Goal: Task Accomplishment & Management: Manage account settings

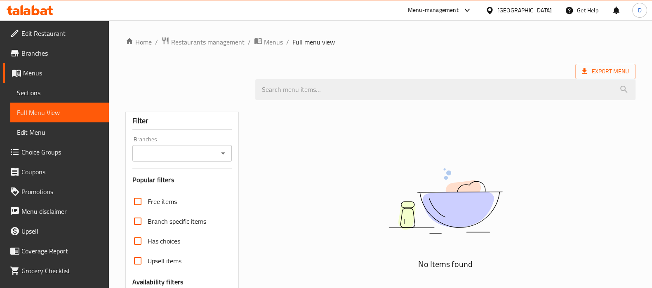
click at [22, 12] on icon at bounding box center [22, 9] width 2 height 9
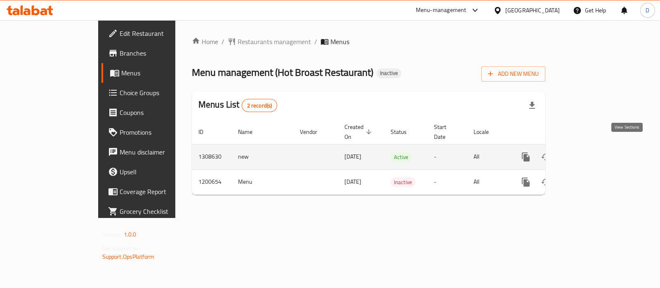
click at [595, 147] on link "enhanced table" at bounding box center [585, 157] width 20 height 20
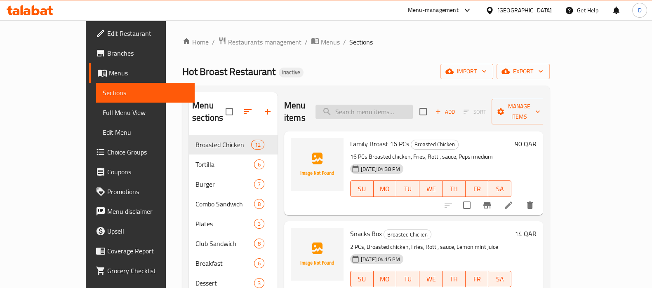
click at [378, 105] on input "search" at bounding box center [363, 112] width 97 height 14
paste input "Kids Meal"
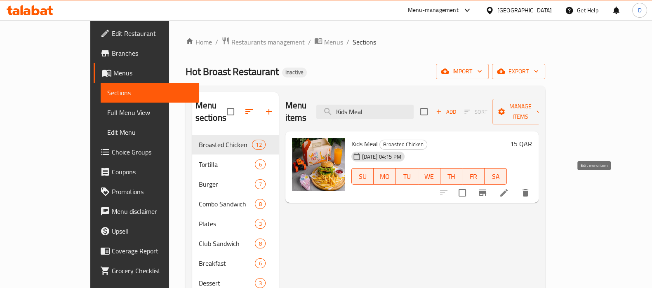
type input "Kids Meal"
click at [509, 188] on icon at bounding box center [504, 193] width 10 height 10
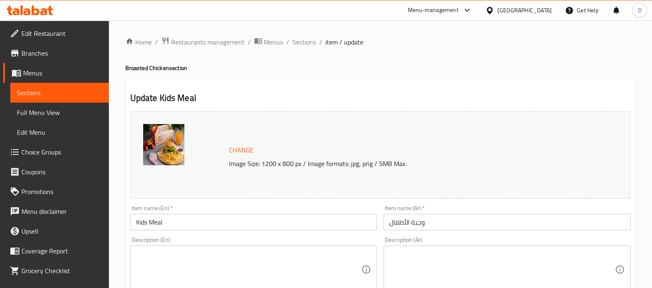
click at [292, 275] on textarea at bounding box center [249, 269] width 226 height 39
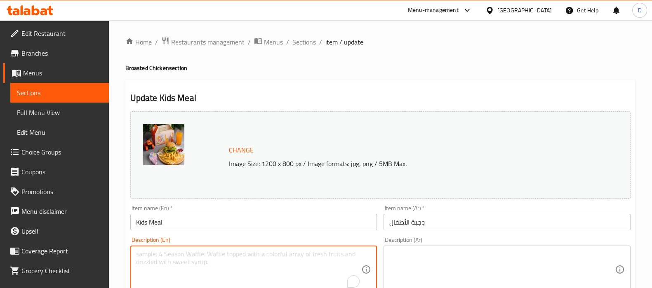
paste textarea "A fun-sized meal designed for children, typically including a main item, a side…"
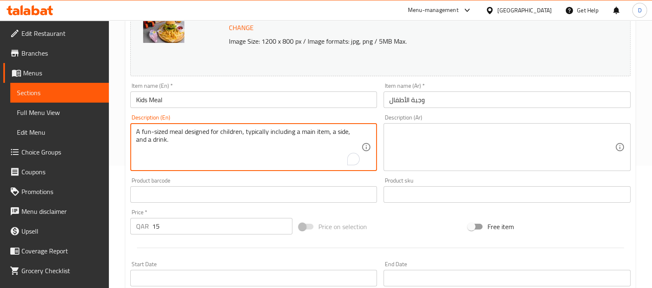
scroll to position [135, 0]
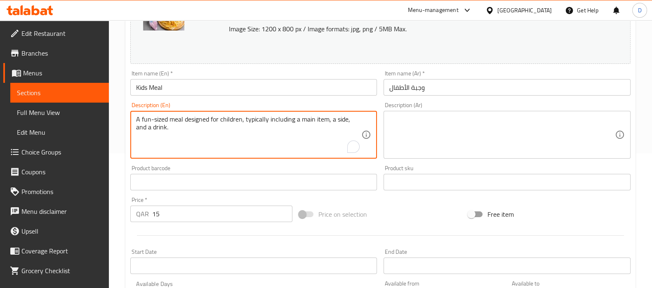
type textarea "A fun-sized meal designed for children, typically including a main item, a side…"
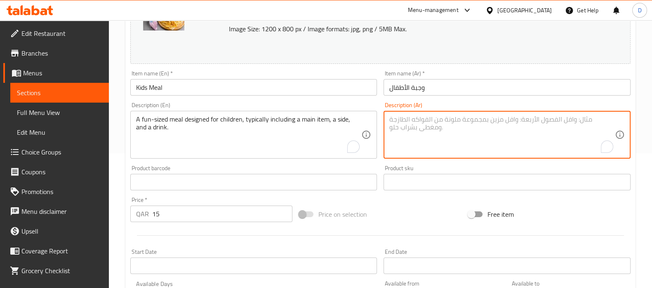
click at [458, 132] on textarea "To enrich screen reader interactions, please activate Accessibility in Grammarl…" at bounding box center [502, 134] width 226 height 39
paste textarea "وجبة صغيرة الحجم مصممة للأطفال، تتضمن عادةً عنصرًا رئيسيًا وطبقًا جانبيًا ومشرو…"
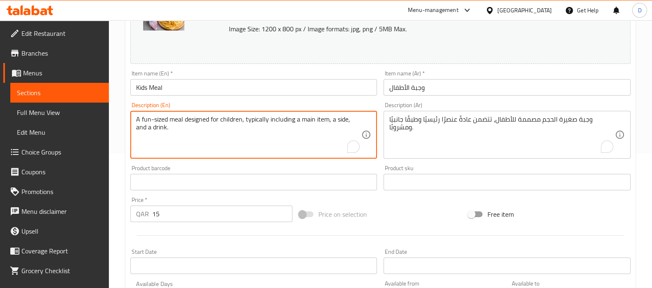
drag, startPoint x: 149, startPoint y: 119, endPoint x: 140, endPoint y: 120, distance: 8.7
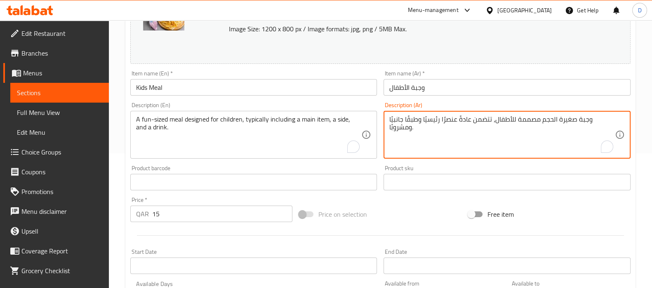
drag, startPoint x: 574, startPoint y: 122, endPoint x: 540, endPoint y: 123, distance: 33.8
type textarea "وجبة بحجم مرح مصممة للأطفال، تتضمن عادةً عنصرًا رئيسيًا وطبقًا جانبيًا ومشروبًا."
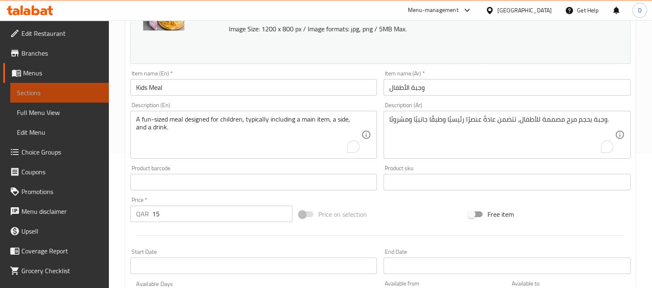
click at [91, 89] on span "Sections" at bounding box center [59, 93] width 85 height 10
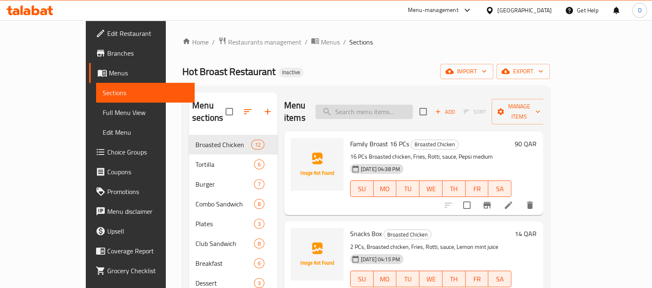
click at [384, 105] on input "search" at bounding box center [363, 112] width 97 height 14
paste input "toppings"
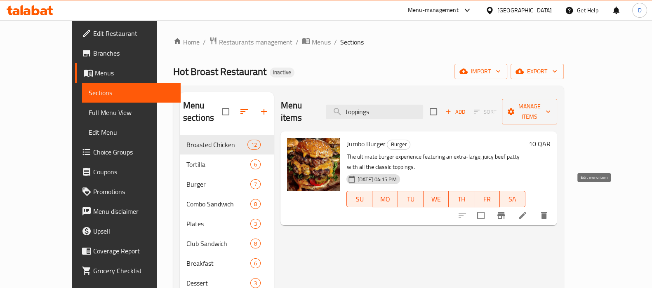
type input "toppings"
click at [526, 212] on icon at bounding box center [522, 215] width 7 height 7
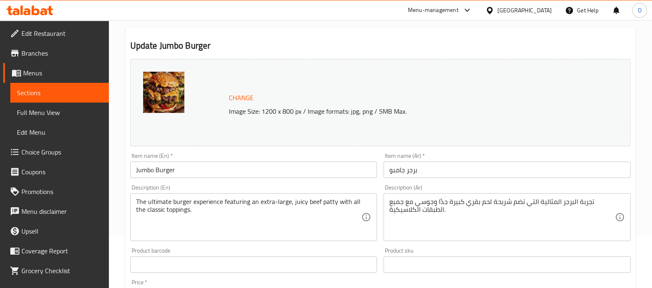
scroll to position [53, 0]
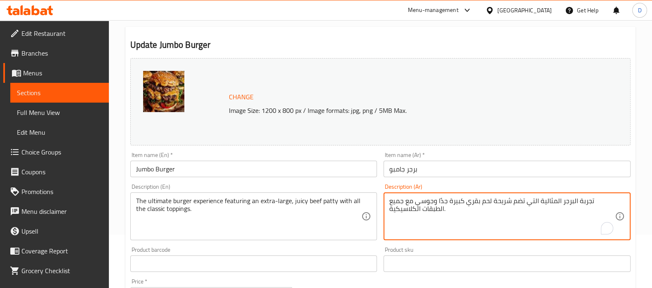
drag, startPoint x: 440, startPoint y: 208, endPoint x: 429, endPoint y: 209, distance: 10.8
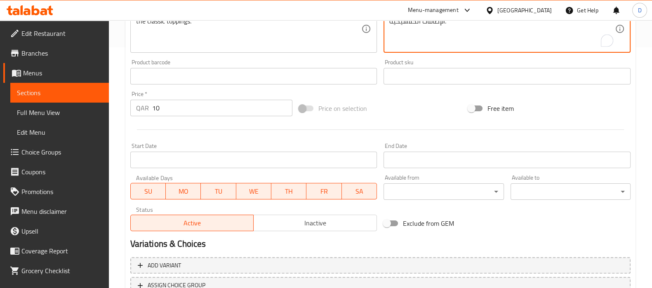
scroll to position [306, 0]
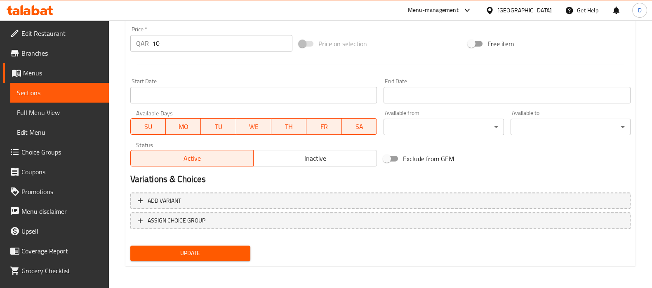
type textarea "تجربة البرجر المثالية التي تضم شريحة لحم بقري كبيرة جدًا وجوسي مع جميع الإضافات…"
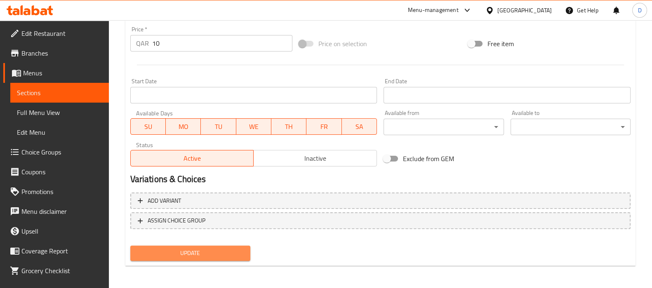
click at [213, 250] on span "Update" at bounding box center [190, 253] width 107 height 10
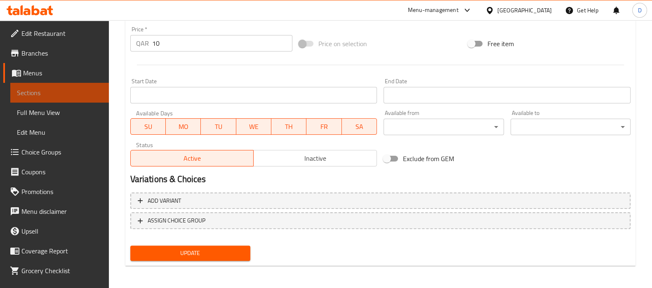
click at [67, 94] on span "Sections" at bounding box center [59, 93] width 85 height 10
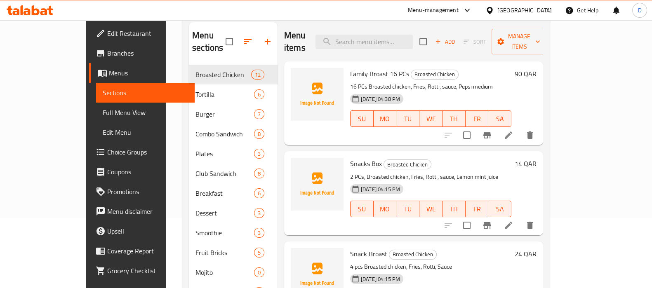
scroll to position [70, 0]
click at [377, 36] on input "search" at bounding box center [363, 42] width 97 height 14
paste input "Veg Burger"
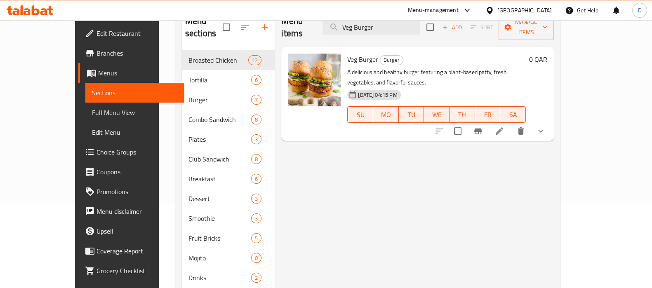
scroll to position [83, 0]
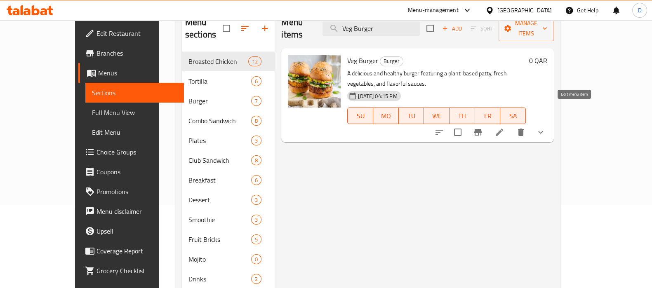
type input "Veg Burger"
click at [504, 127] on icon at bounding box center [499, 132] width 10 height 10
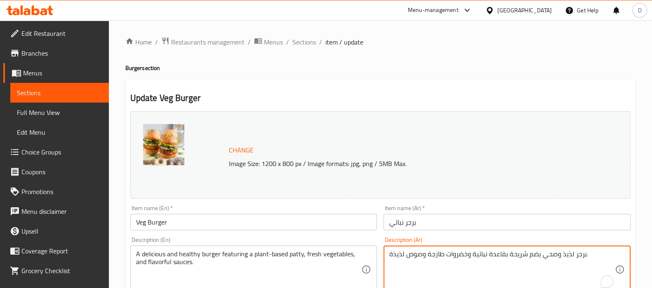
click at [499, 255] on textarea "برجر لذيذ وصحي يضم شريحة بقاعدة نباتية وخضروات طازجة وصوص لذيذة." at bounding box center [502, 269] width 226 height 39
click at [471, 255] on textarea "برجر لذيذ وصحي يضم شريحة أساسها نباتية وخضروات طازجة وصوص لذيذة." at bounding box center [502, 269] width 226 height 39
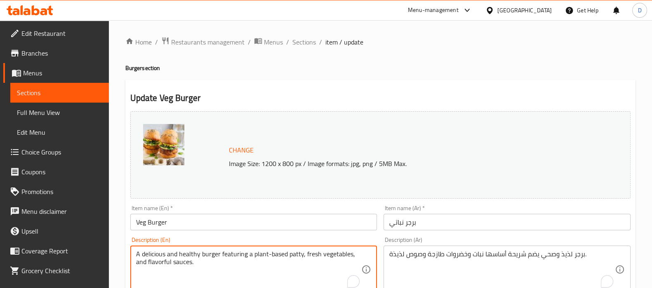
drag, startPoint x: 281, startPoint y: 257, endPoint x: 267, endPoint y: 257, distance: 14.0
click at [267, 257] on textarea "A delicious and healthy burger featuring a plant-based patty, fresh vegetables,…" at bounding box center [249, 269] width 226 height 39
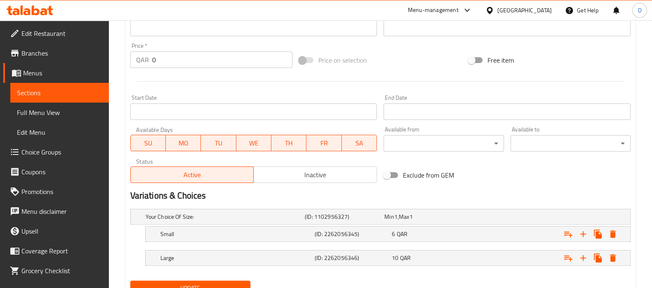
scroll to position [324, 0]
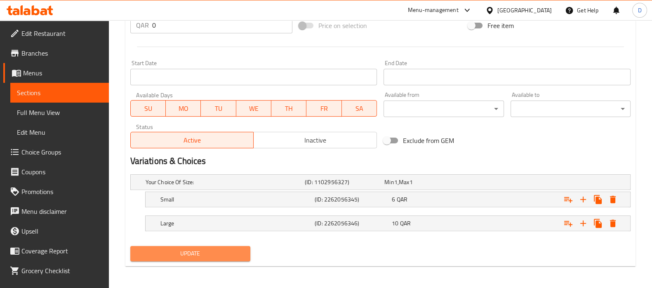
click at [235, 256] on span "Update" at bounding box center [190, 254] width 107 height 10
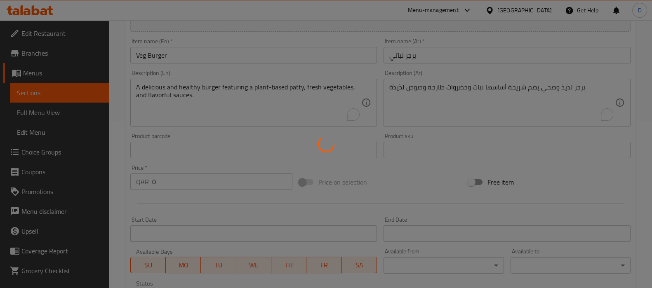
scroll to position [161, 0]
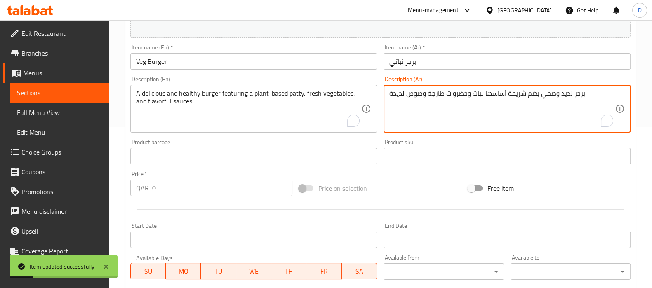
drag, startPoint x: 394, startPoint y: 94, endPoint x: 386, endPoint y: 94, distance: 7.4
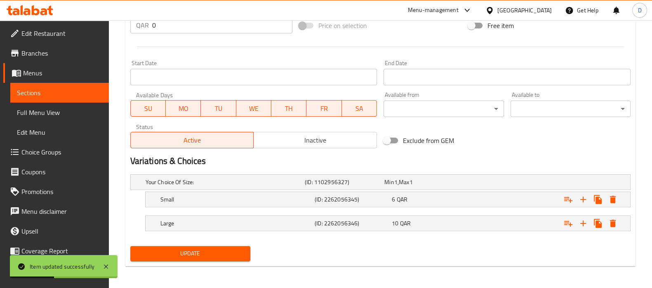
type textarea "برجر لذيذ وصحي يضم شريحة أساسها نبات وخضروات طازجة وصوص لذيذ."
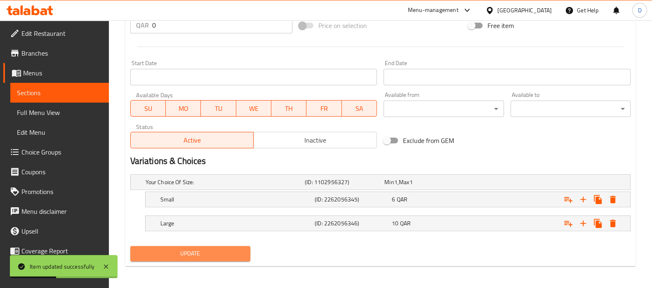
click at [223, 256] on span "Update" at bounding box center [190, 254] width 107 height 10
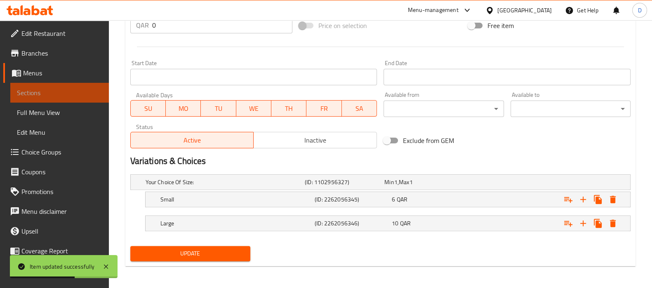
click at [86, 88] on span "Sections" at bounding box center [59, 93] width 85 height 10
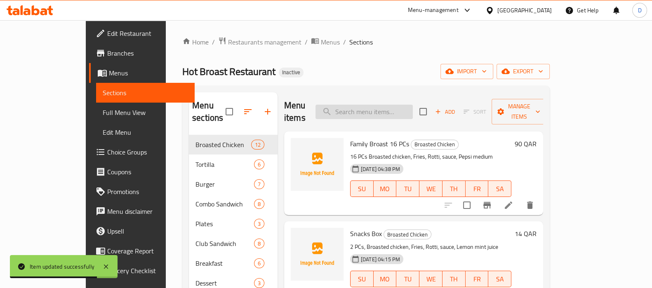
paste input "Kofta Combo"
click at [402, 105] on input "search" at bounding box center [363, 112] width 97 height 14
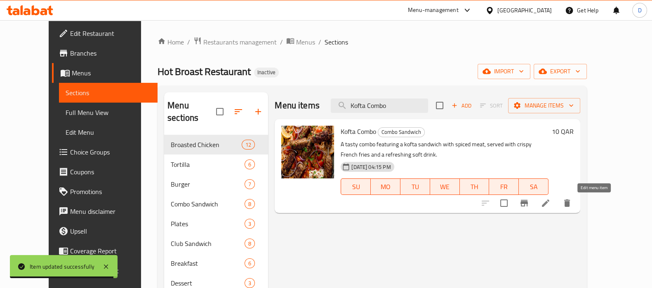
type input "Kofta Combo"
click at [551, 203] on icon at bounding box center [546, 203] width 10 height 10
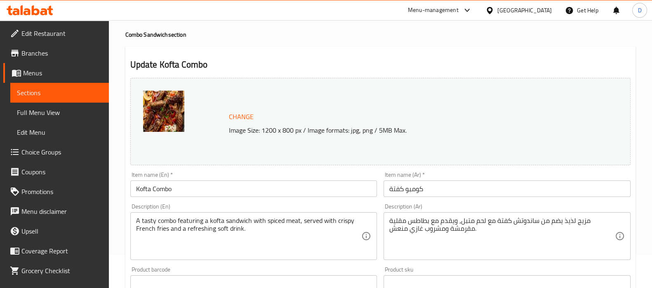
scroll to position [34, 0]
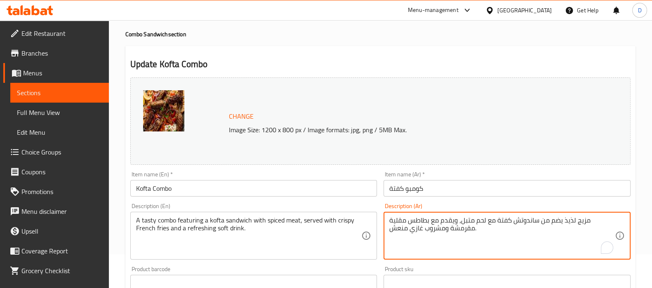
click at [593, 219] on textarea "مزيج لذيذ يضم من ساندوتش كفتة مع لحم متبل، ويقدم مع بطاطس مقلية مقرمشة ومشروب غ…" at bounding box center [502, 235] width 226 height 39
drag, startPoint x: 589, startPoint y: 220, endPoint x: 612, endPoint y: 224, distance: 23.8
click at [612, 224] on textarea "مزيج لذيذ يضم من ساندوتش كفتة مع لحم متبل، ويقدم مع بطاطس مقلية مقرمشة ومشروب غ…" at bounding box center [502, 235] width 226 height 39
type textarea "كومبو يضم من ساندوتش كفتة مع لحم متبل، ويقدم مع بطاطس مقلية مقرمشة ومشروب غازي …"
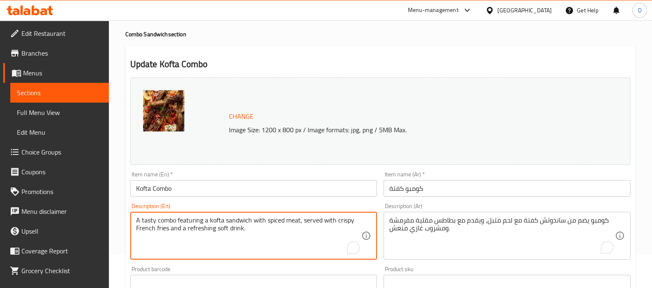
drag, startPoint x: 157, startPoint y: 220, endPoint x: 132, endPoint y: 220, distance: 25.6
type textarea "combo featuring a kofta sandwich with spiced meat, served with crispy French fr…"
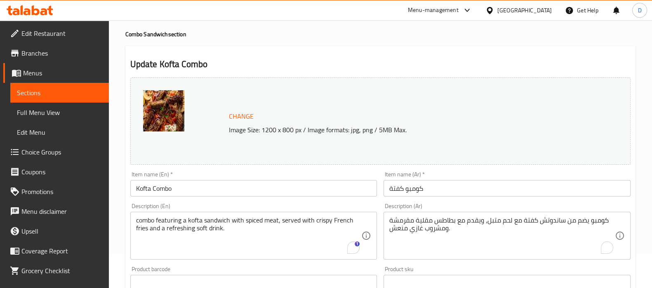
drag, startPoint x: 198, startPoint y: 215, endPoint x: 311, endPoint y: 220, distance: 112.7
click at [311, 220] on div "combo featuring a kofta sandwich with spiced meat, served with crispy French fr…" at bounding box center [253, 236] width 247 height 48
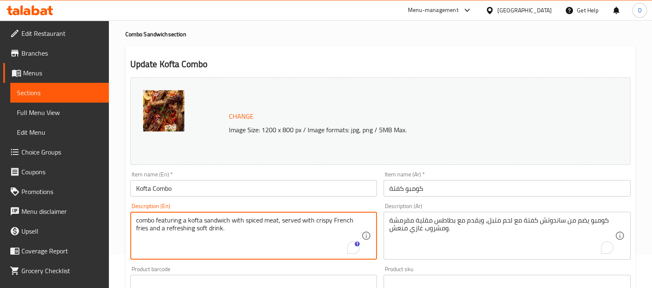
drag, startPoint x: 311, startPoint y: 220, endPoint x: 317, endPoint y: 230, distance: 11.3
click at [317, 230] on textarea "combo featuring a kofta sandwich with spiced meat, served with crispy French fr…" at bounding box center [249, 235] width 226 height 39
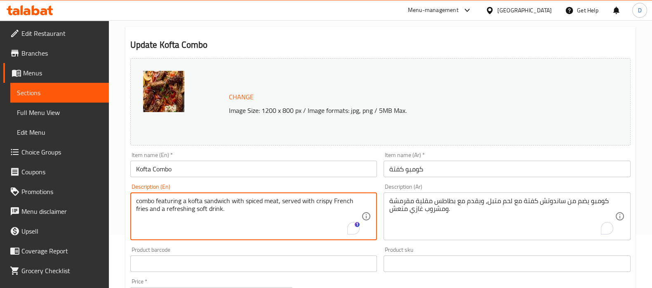
scroll to position [306, 0]
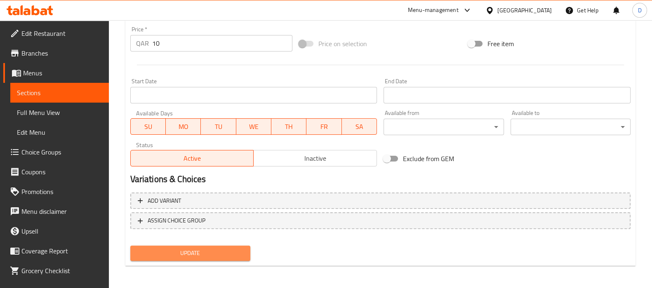
click at [231, 248] on span "Update" at bounding box center [190, 253] width 107 height 10
click at [174, 254] on span "Update" at bounding box center [190, 253] width 107 height 10
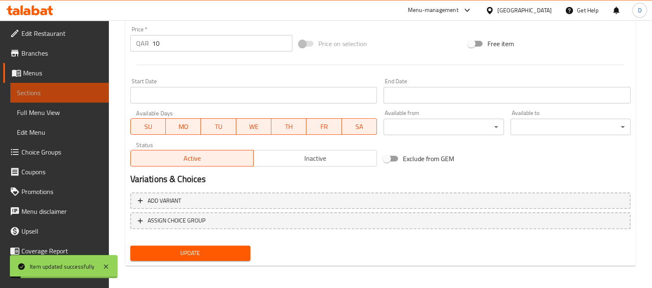
click at [75, 98] on link "Sections" at bounding box center [59, 93] width 99 height 20
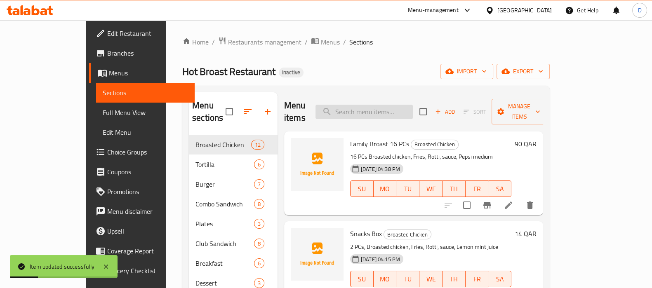
click at [376, 105] on input "search" at bounding box center [363, 112] width 97 height 14
paste input "Kebab Combo"
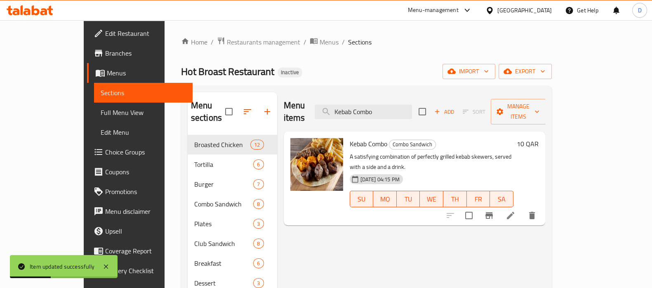
type input "Kebab Combo"
click at [515, 211] on icon at bounding box center [511, 216] width 10 height 10
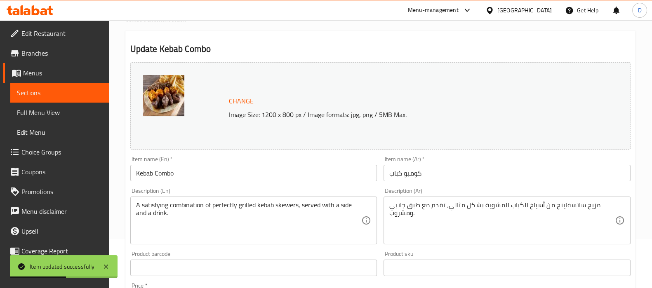
scroll to position [51, 0]
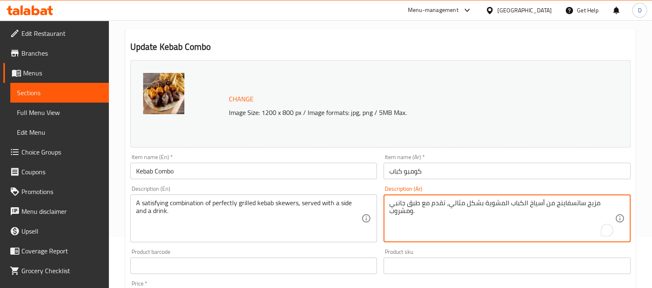
drag, startPoint x: 543, startPoint y: 204, endPoint x: 596, endPoint y: 207, distance: 53.3
type textarea "أسياخ الكباب المشوية بشكل مثالي، تقدم مع طبق جانبي ومشروب."
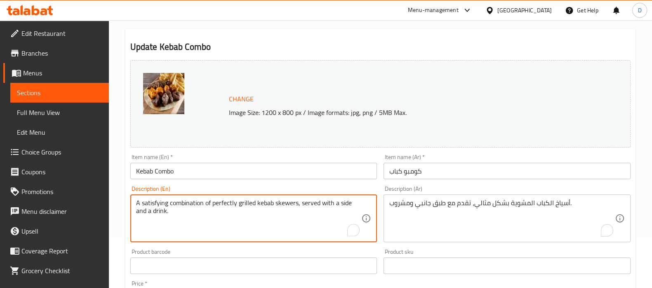
drag, startPoint x: 212, startPoint y: 203, endPoint x: 125, endPoint y: 199, distance: 87.1
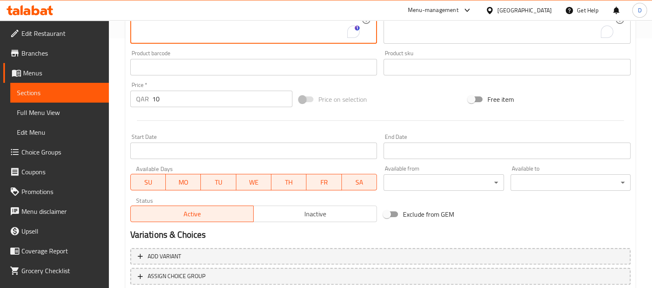
scroll to position [306, 0]
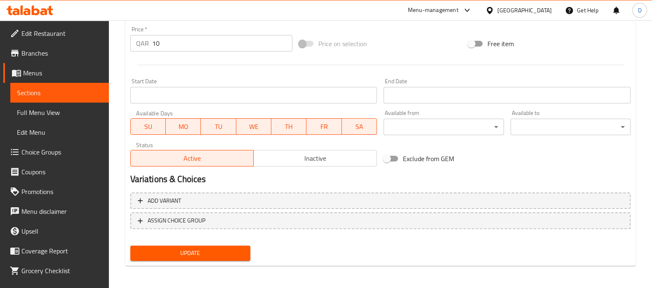
type textarea "perfectly grilled kebab skewers, served with a side and a drink."
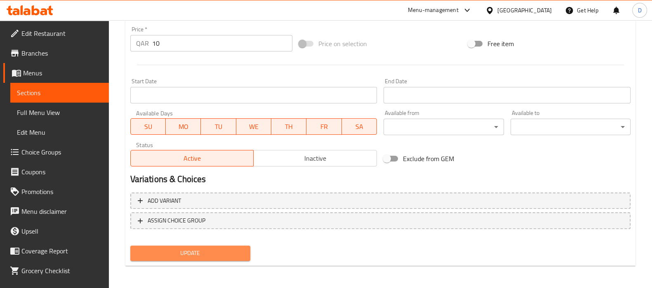
click at [198, 257] on span "Update" at bounding box center [190, 253] width 107 height 10
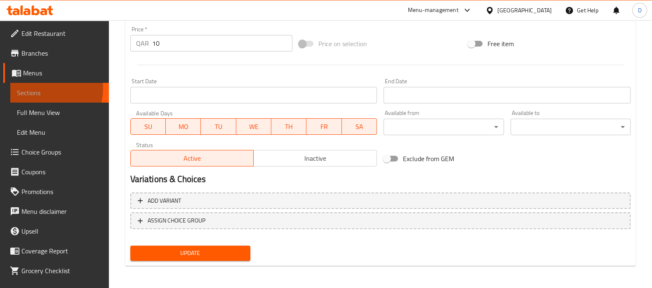
click at [41, 88] on span "Sections" at bounding box center [59, 93] width 85 height 10
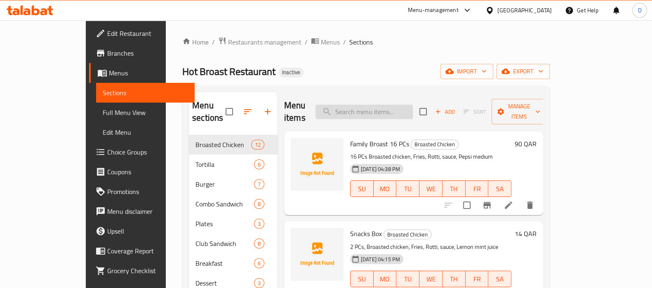
click at [365, 105] on input "search" at bounding box center [363, 112] width 97 height 14
paste input "Zinger Club"
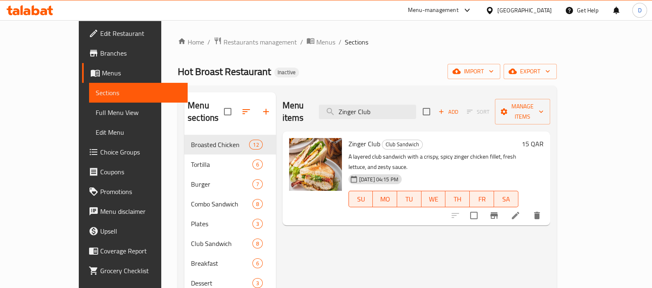
scroll to position [17, 0]
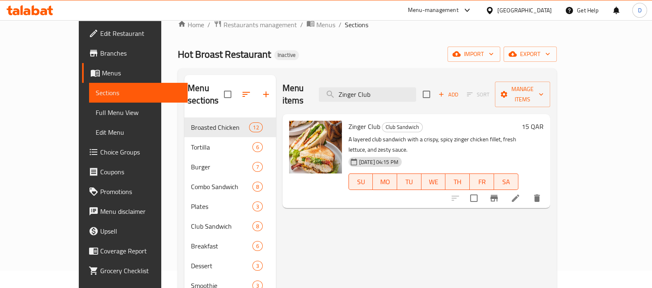
type input "Zinger Club"
click at [527, 191] on li at bounding box center [515, 198] width 23 height 15
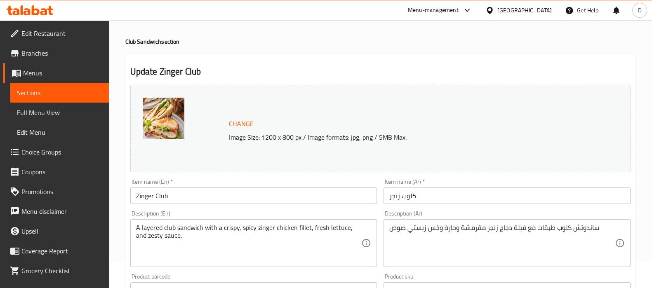
scroll to position [28, 0]
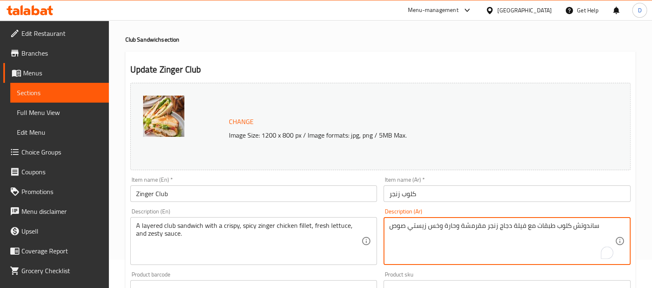
drag, startPoint x: 439, startPoint y: 230, endPoint x: 429, endPoint y: 230, distance: 10.3
click at [433, 230] on textarea "ساندوتش كلوب طبقات مع فيلة دجاج زنجر مقرمشة وحارة و زيستي صوص" at bounding box center [502, 241] width 226 height 39
paste textarea "خس"
type textarea "ساندوتش كلوب طبقات مع فيلة دجاج زنجر مقرمشة وحارة وخس طازج و زيستي صوص"
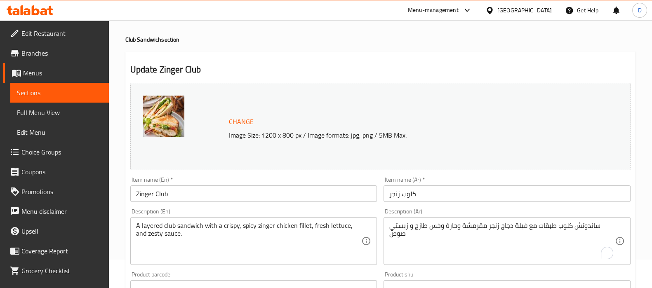
drag, startPoint x: 269, startPoint y: 221, endPoint x: 262, endPoint y: 252, distance: 31.7
click at [262, 252] on div "A layered club sandwich with a crispy, spicy zinger chicken fillet, fresh lettu…" at bounding box center [253, 241] width 247 height 48
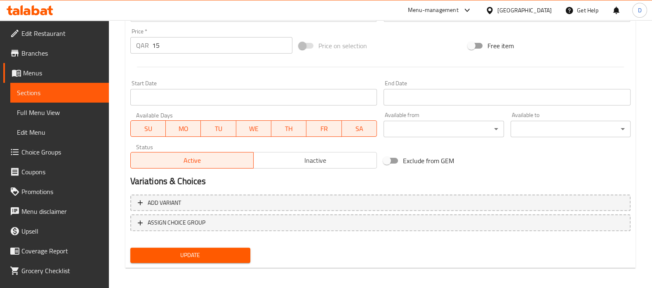
scroll to position [306, 0]
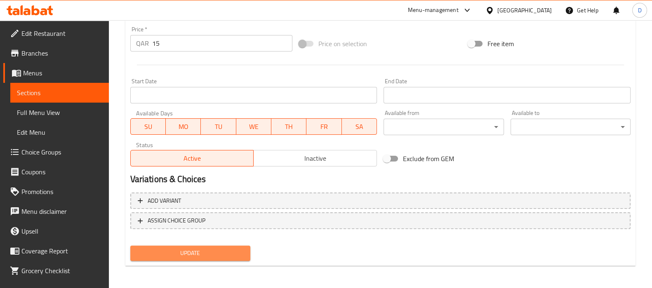
click at [218, 260] on button "Update" at bounding box center [190, 253] width 120 height 15
click at [179, 256] on span "Update" at bounding box center [190, 253] width 107 height 10
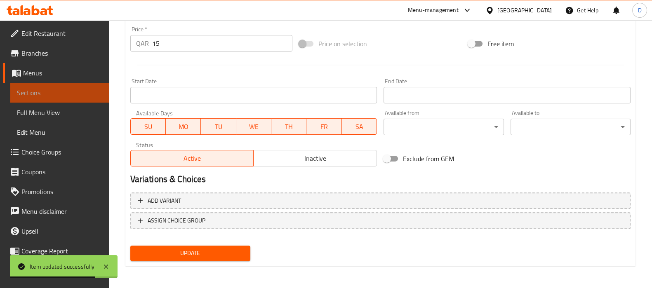
click at [75, 95] on span "Sections" at bounding box center [59, 93] width 85 height 10
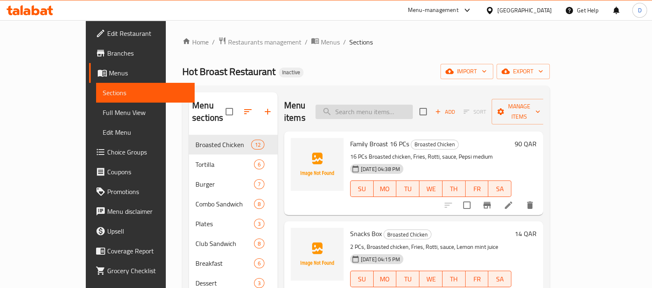
click at [413, 105] on input "search" at bounding box center [363, 112] width 97 height 14
paste input "Hot Broast Special"
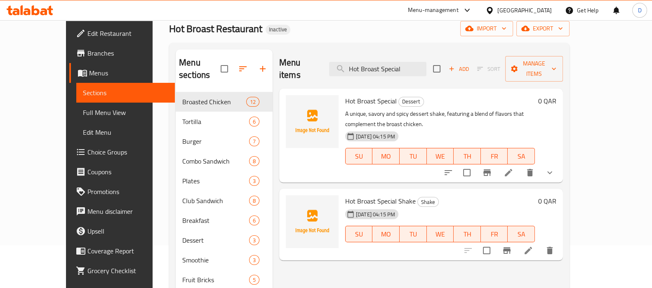
scroll to position [47, 0]
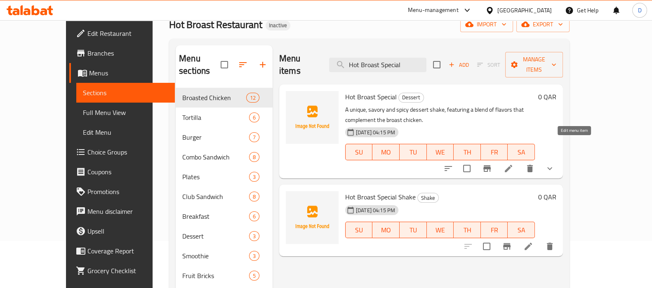
type input "Hot Broast Special"
click at [513, 164] on icon at bounding box center [509, 169] width 10 height 10
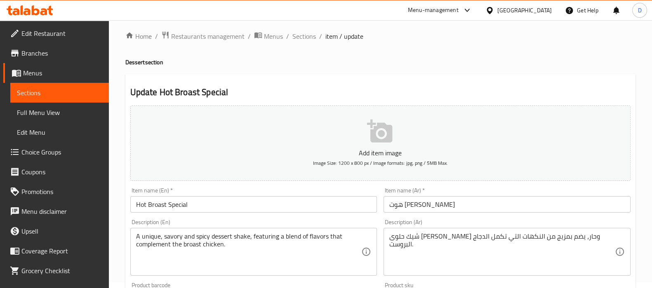
scroll to position [6, 0]
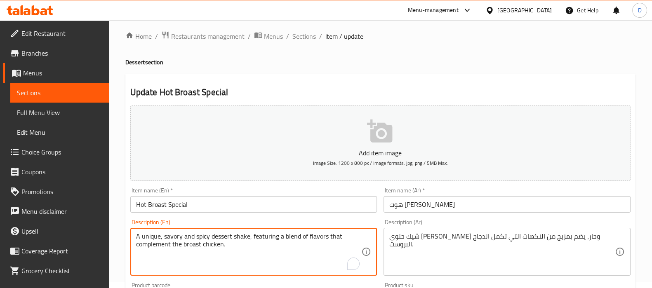
drag, startPoint x: 328, startPoint y: 236, endPoint x: 332, endPoint y: 249, distance: 14.0
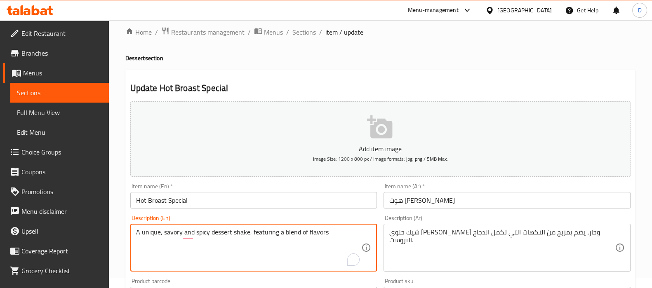
scroll to position [11, 0]
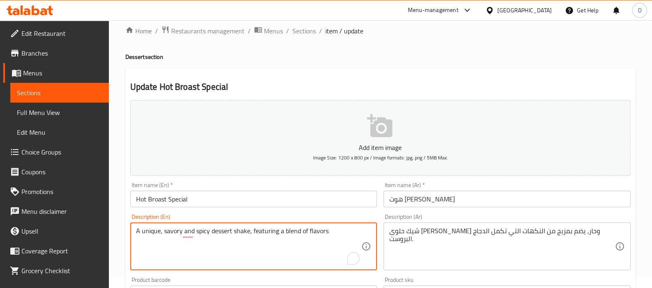
type textarea "A unique, savory and spicy dessert shake, featuring a blend of flavors"
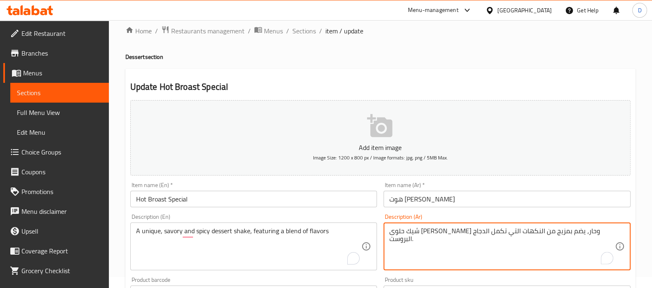
drag, startPoint x: 461, startPoint y: 233, endPoint x: 344, endPoint y: 269, distance: 122.0
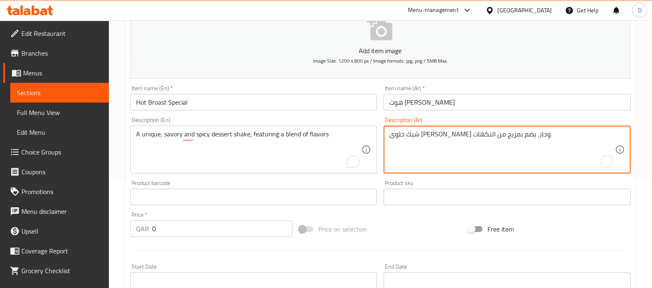
scroll to position [107, 0]
click at [435, 134] on textarea "شيك حلوى فريد ومالح وحار، يضم بمزيج من النكهات." at bounding box center [502, 151] width 226 height 39
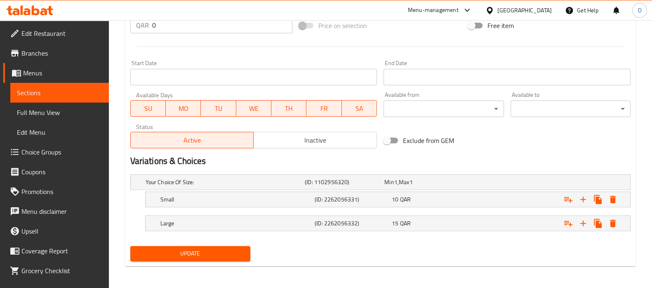
type textarea "شيك حلوى فريد ومالح وحار، يضم مزيج من النكهات."
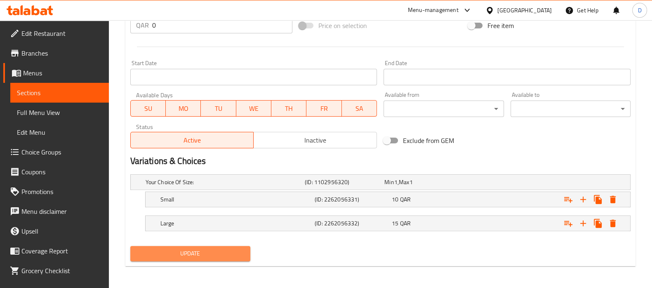
click at [189, 249] on span "Update" at bounding box center [190, 254] width 107 height 10
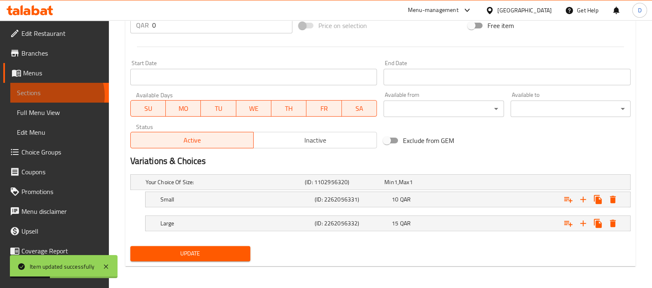
click at [56, 96] on span "Sections" at bounding box center [59, 93] width 85 height 10
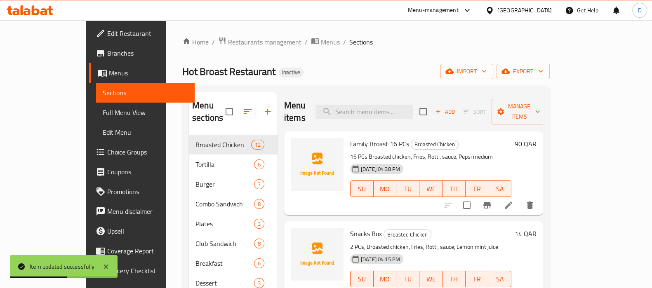
click at [377, 105] on input "search" at bounding box center [363, 112] width 97 height 14
paste input "bowl"
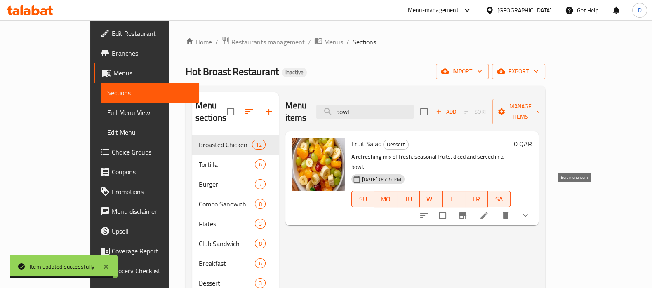
type input "bowl"
click at [489, 211] on icon at bounding box center [484, 216] width 10 height 10
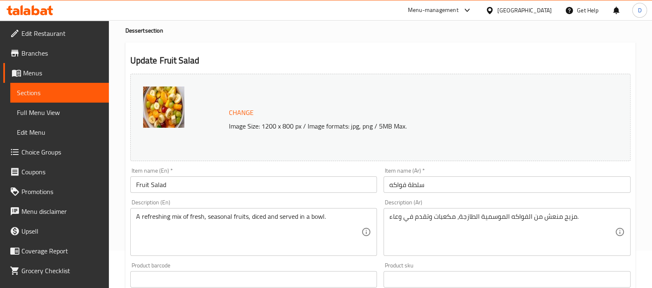
scroll to position [43, 0]
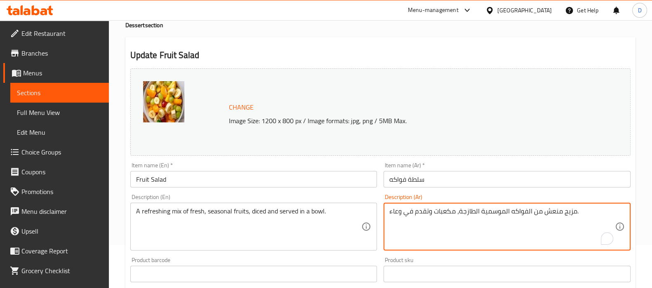
drag, startPoint x: 402, startPoint y: 211, endPoint x: 388, endPoint y: 211, distance: 14.0
type textarea "مزيج منعش من الفواكه الموسمية الطازجة، مكعبات وتقدم في ج."
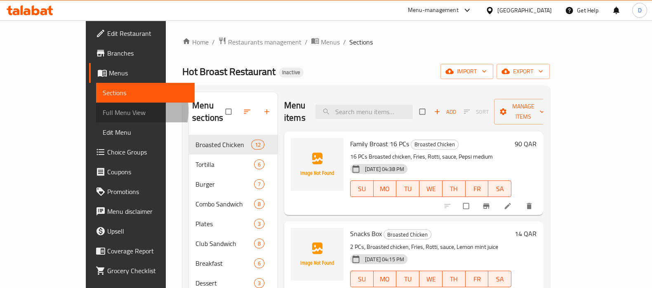
click at [103, 111] on span "Full Menu View" at bounding box center [145, 113] width 85 height 10
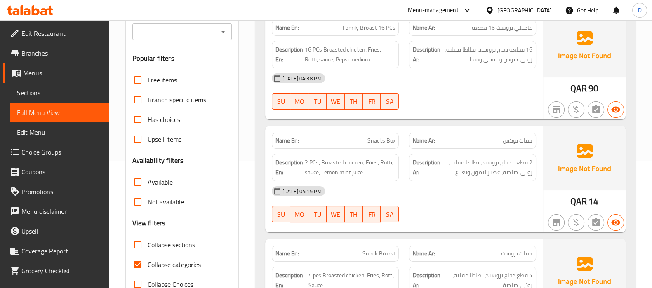
scroll to position [128, 0]
click at [140, 263] on input "Collapse categories" at bounding box center [138, 264] width 20 height 20
checkbox input "false"
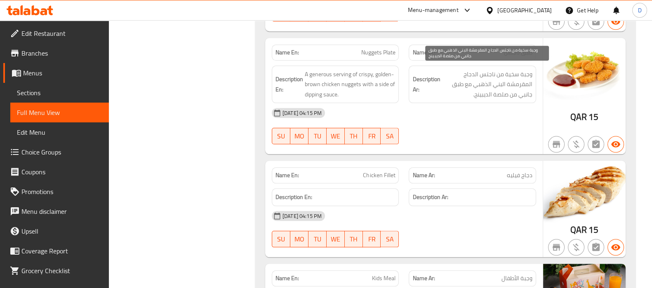
scroll to position [1120, 0]
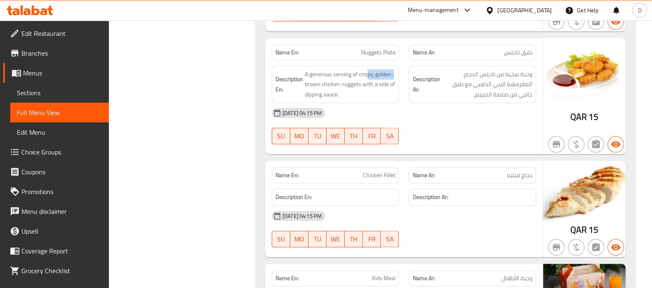
drag, startPoint x: 366, startPoint y: 74, endPoint x: 397, endPoint y: 72, distance: 30.6
click at [397, 72] on div "Description En: A generous serving of crispy, golden-brown chicken nuggets with…" at bounding box center [335, 85] width 127 height 38
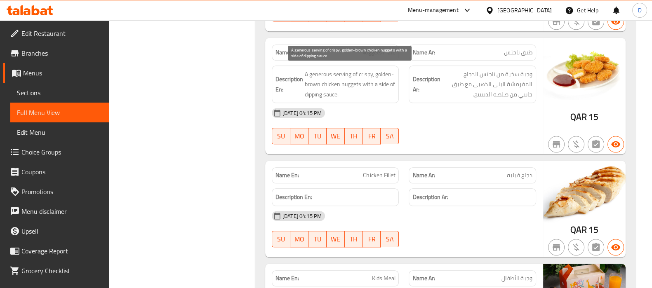
click at [344, 71] on span "A generous serving of crispy, golden-brown chicken nuggets with a side of dippi…" at bounding box center [350, 84] width 91 height 31
copy span "serving"
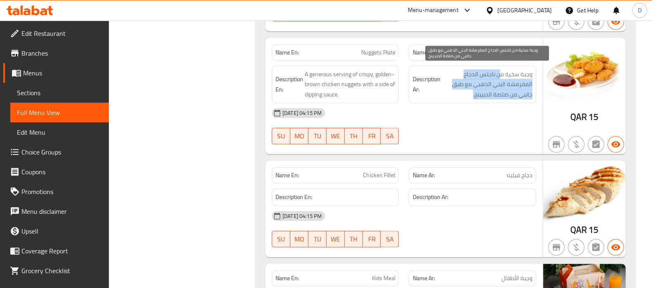
drag, startPoint x: 501, startPoint y: 71, endPoint x: 471, endPoint y: 89, distance: 35.6
click at [471, 89] on span "وجبة سخية من ناجتس الدجاج المقرمشة البني الذهبي مع طبق جانبي من صلصة الديبينج." at bounding box center [487, 84] width 91 height 31
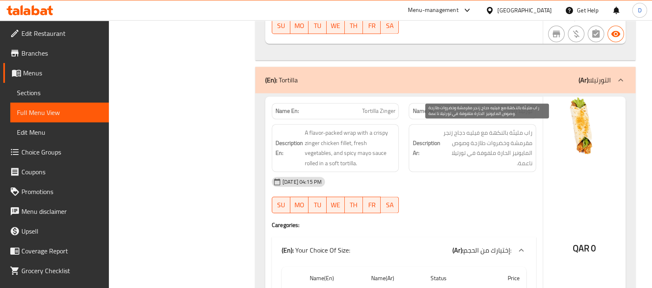
scroll to position [1455, 0]
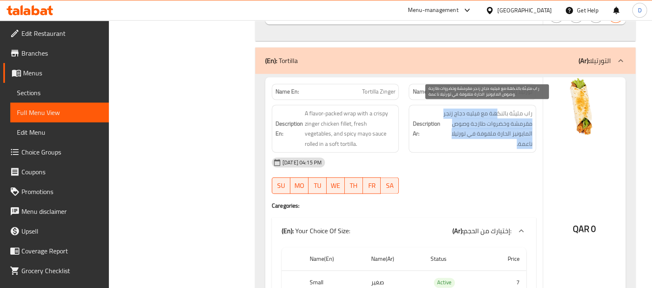
drag, startPoint x: 499, startPoint y: 108, endPoint x: 453, endPoint y: 139, distance: 55.8
click at [453, 139] on span "راب مليئة بالنكهة مع فيليه دجاج زنجر مقرمشة وخضروات طازجة وصوص المايونيز الحارة…" at bounding box center [487, 128] width 91 height 40
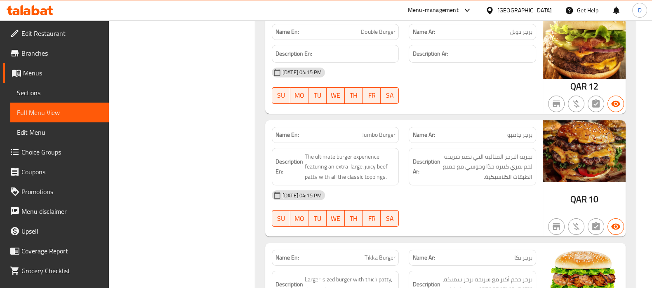
scroll to position [3854, 0]
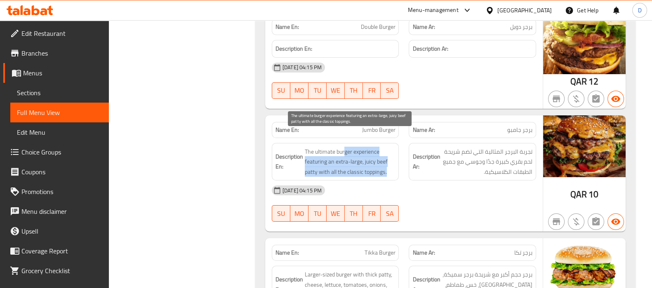
drag, startPoint x: 345, startPoint y: 132, endPoint x: 387, endPoint y: 153, distance: 47.0
click at [387, 153] on span "The ultimate burger experience featuring an extra-large, juicy beef patty with …" at bounding box center [350, 162] width 91 height 31
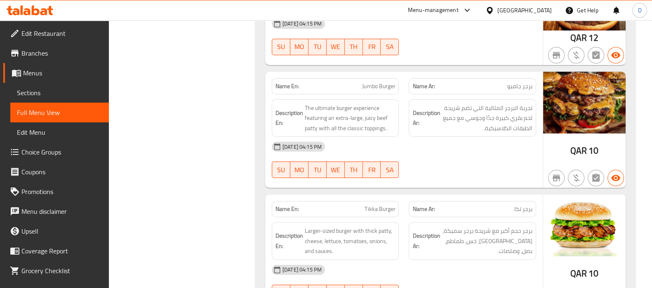
scroll to position [3901, 0]
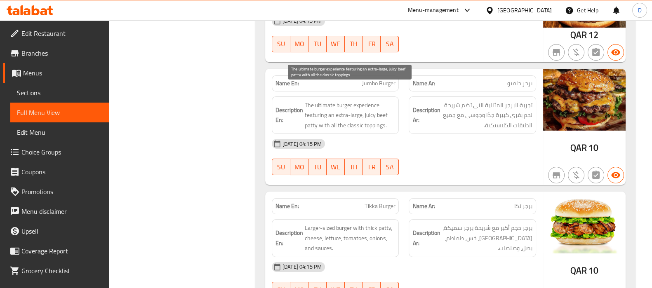
click at [376, 110] on span "The ultimate burger experience featuring an extra-large, juicy beef patty with …" at bounding box center [350, 115] width 91 height 31
copy span "toppings"
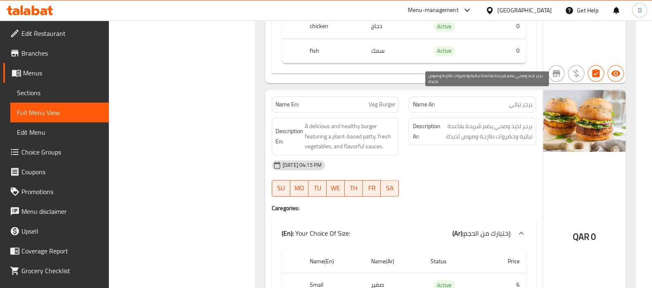
scroll to position [5016, 0]
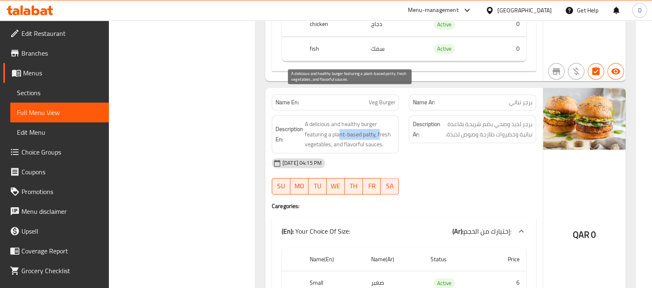
drag, startPoint x: 340, startPoint y: 101, endPoint x: 379, endPoint y: 104, distance: 38.9
click at [379, 119] on span "A delicious and healthy burger featuring a plant-based patty, fresh vegetables,…" at bounding box center [350, 134] width 91 height 31
drag, startPoint x: 353, startPoint y: 104, endPoint x: 329, endPoint y: 105, distance: 23.9
click at [329, 119] on span "A delicious and healthy burger featuring a plant-based patty, fresh vegetables,…" at bounding box center [350, 134] width 91 height 31
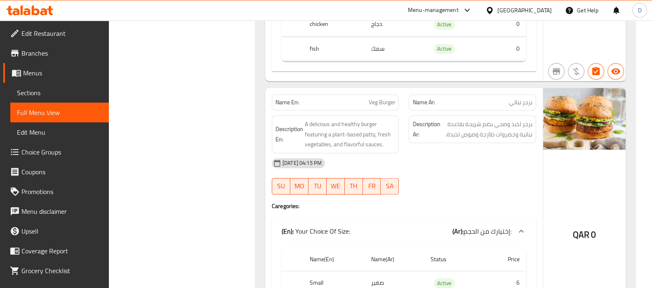
click at [370, 98] on span "Veg Burger" at bounding box center [381, 102] width 27 height 9
copy span "Veg Burger"
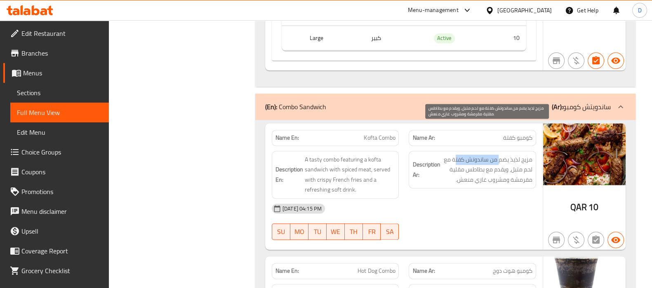
drag, startPoint x: 500, startPoint y: 128, endPoint x: 454, endPoint y: 129, distance: 45.8
click at [454, 155] on span "مزيج لذيذ يضم من ساندوتش كفتة مع لحم متبل، ويقدم مع بطاطس مقلية مقرمشة ومشروب غ…" at bounding box center [487, 170] width 91 height 31
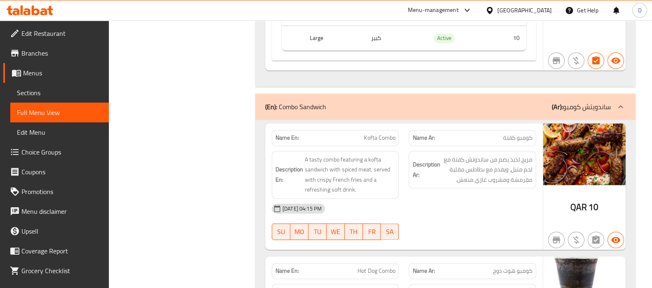
click at [376, 134] on span "Kofta Combo" at bounding box center [379, 138] width 31 height 9
copy span "Kofta Combo"
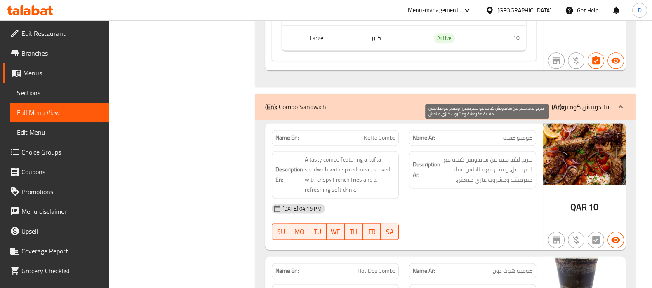
scroll to position [5453, 0]
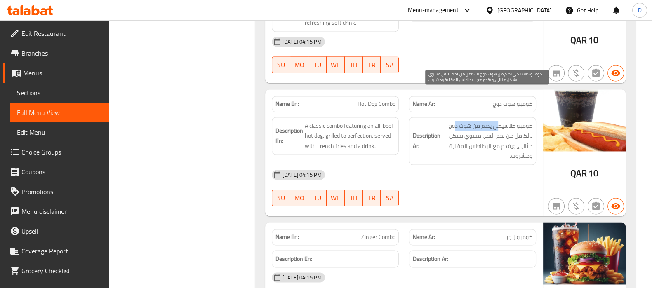
drag, startPoint x: 496, startPoint y: 93, endPoint x: 452, endPoint y: 92, distance: 44.6
click at [452, 121] on span "كومبو كلاسيكي يضم من هوت دوج بالكامل من لحم البقر، مشوي بشكل مثالي، ويقدم مع ال…" at bounding box center [487, 141] width 91 height 40
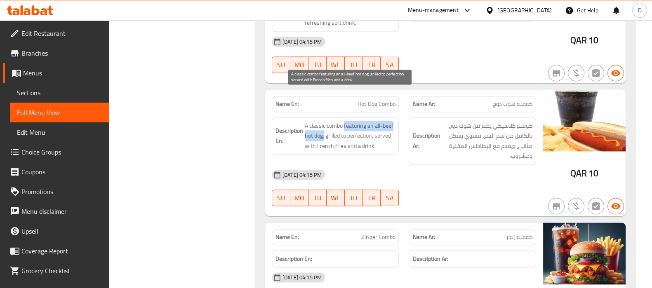
drag, startPoint x: 344, startPoint y: 92, endPoint x: 324, endPoint y: 104, distance: 22.9
click at [324, 121] on span "A classic combo featuring an all-beef hot dog, grilled to perfection, served wi…" at bounding box center [350, 136] width 91 height 31
drag, startPoint x: 333, startPoint y: 95, endPoint x: 386, endPoint y: 113, distance: 55.2
click at [386, 121] on span "A classic combo featuring an all-beef hot dog, grilled to perfection, served wi…" at bounding box center [350, 136] width 91 height 31
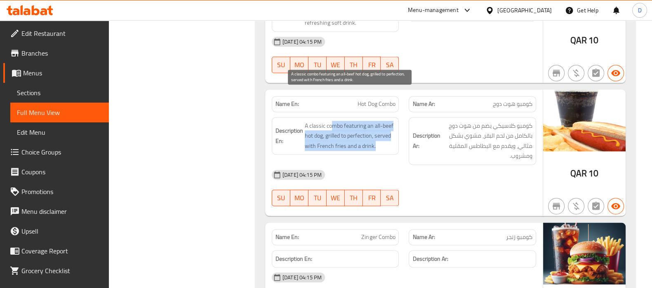
click at [386, 121] on span "A classic combo featuring an all-beef hot dog, grilled to perfection, served wi…" at bounding box center [350, 136] width 91 height 31
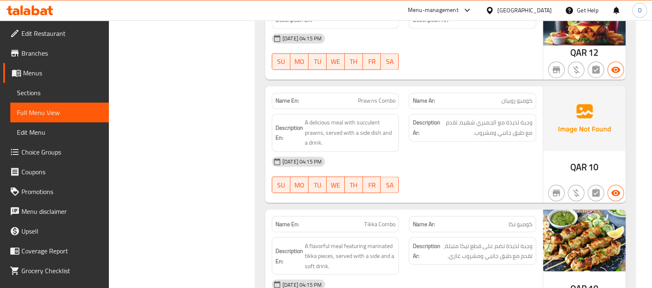
scroll to position [5694, 0]
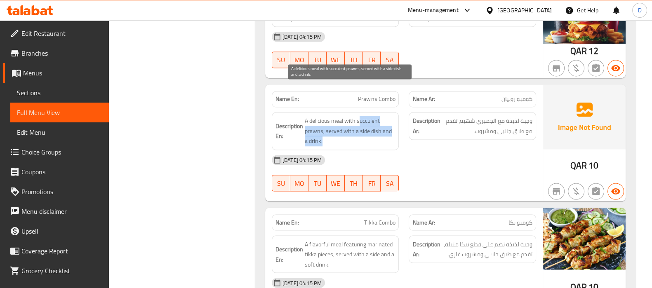
drag, startPoint x: 359, startPoint y: 91, endPoint x: 393, endPoint y: 108, distance: 38.0
click at [393, 116] on span "A delicious meal with succulent prawns, served with a side dish and a drink." at bounding box center [350, 131] width 91 height 31
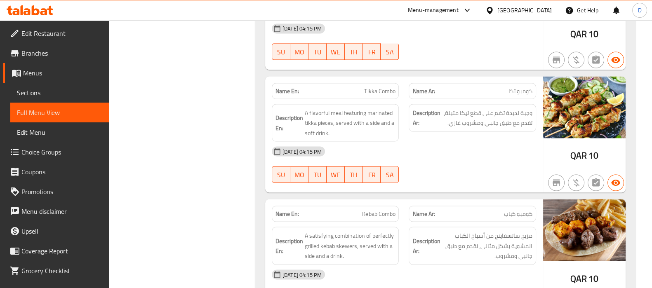
scroll to position [5826, 0]
drag, startPoint x: 363, startPoint y: 82, endPoint x: 392, endPoint y: 101, distance: 34.9
click at [392, 107] on span "A flavorful meal featuring marinated tikka pieces, served with a side and a sof…" at bounding box center [350, 122] width 91 height 31
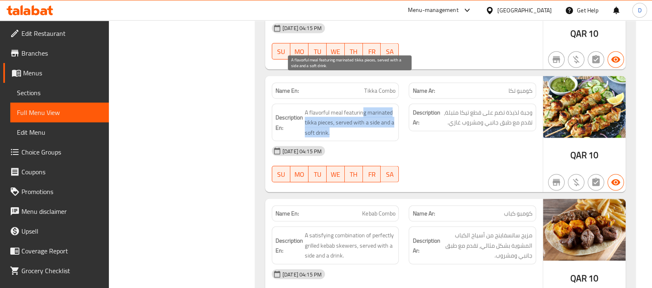
click at [392, 107] on span "A flavorful meal featuring marinated tikka pieces, served with a side and a sof…" at bounding box center [350, 122] width 91 height 31
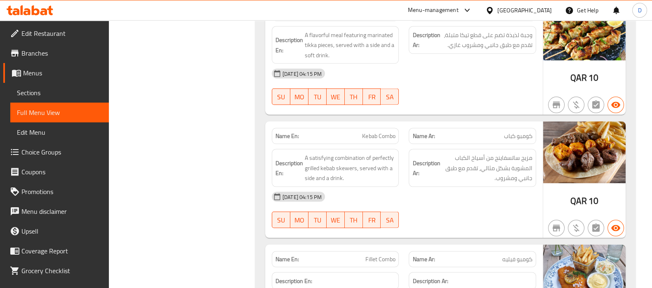
scroll to position [5906, 0]
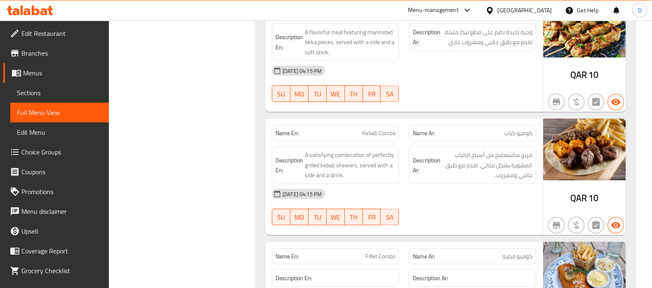
click at [374, 129] on span "Kebab Combo" at bounding box center [378, 133] width 33 height 9
copy span "Kebab Combo"
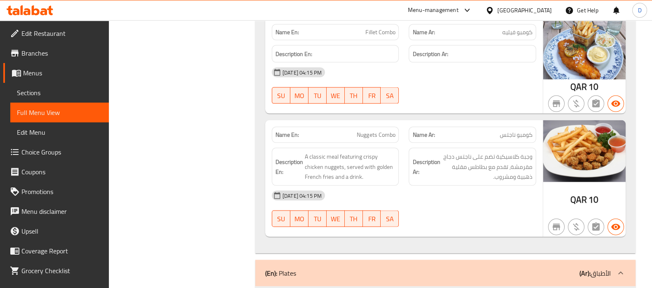
scroll to position [6131, 0]
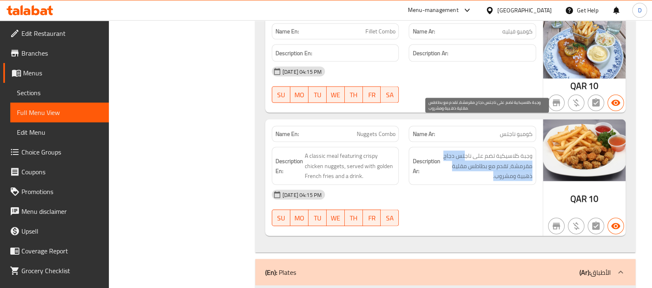
drag, startPoint x: 466, startPoint y: 120, endPoint x: 455, endPoint y: 147, distance: 29.4
click at [455, 151] on span "وجبة كلاسيكية تضم على ناجتس دجاج مقرمشة، تقدم مع بطاطس مقلية ذهبية ومشروب." at bounding box center [487, 166] width 91 height 31
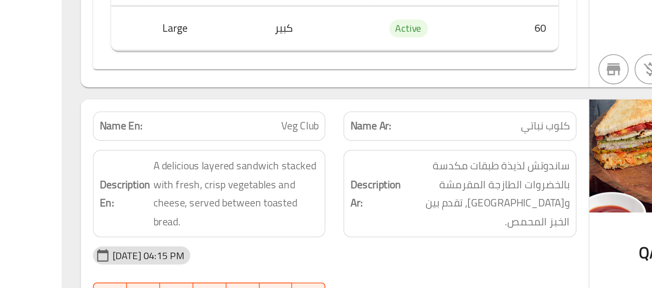
scroll to position [7246, 0]
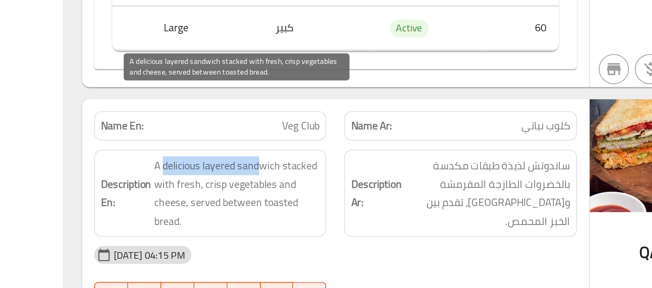
drag, startPoint x: 361, startPoint y: 108, endPoint x: 310, endPoint y: 106, distance: 51.2
click at [310, 141] on span "A delicious layered sandwich stacked with fresh, crisp vegetables and cheese, s…" at bounding box center [350, 161] width 91 height 40
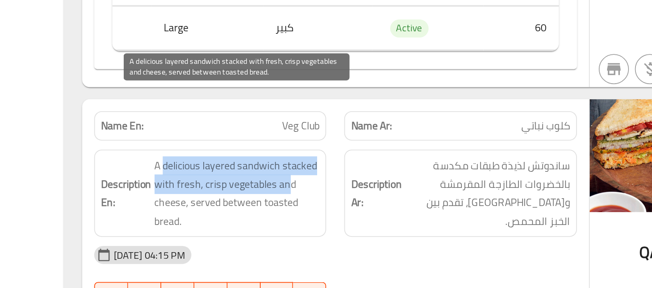
drag, startPoint x: 310, startPoint y: 106, endPoint x: 379, endPoint y: 122, distance: 70.2
click at [379, 141] on span "A delicious layered sandwich stacked with fresh, crisp vegetables and cheese, s…" at bounding box center [350, 161] width 91 height 40
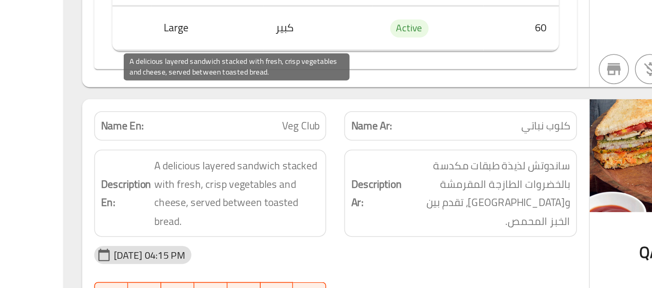
click at [357, 141] on span "A delicious layered sandwich stacked with fresh, crisp vegetables and cheese, s…" at bounding box center [350, 161] width 91 height 40
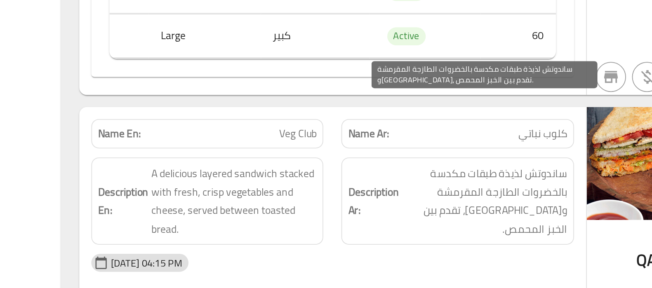
click at [442, 141] on span "ساندوتش لذيذة طبقات مكدسة بالخضروات الطازجة المقرمشة و[GEOGRAPHIC_DATA]، تقدم ب…" at bounding box center [487, 161] width 91 height 40
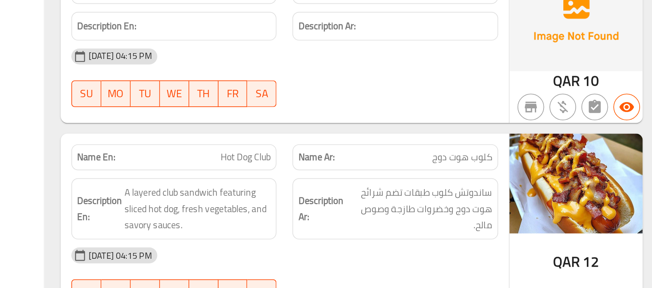
scroll to position [7400, 0]
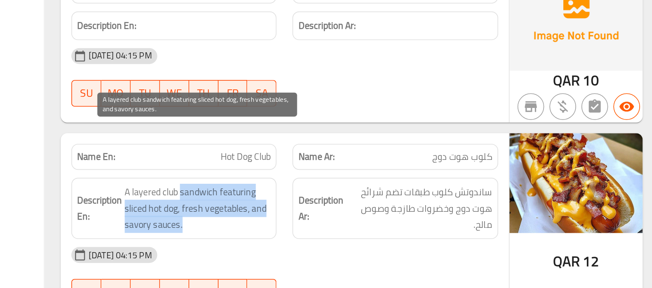
drag, startPoint x: 339, startPoint y: 191, endPoint x: 384, endPoint y: 209, distance: 48.4
click at [384, 224] on span "A layered club sandwich featuring sliced hot dog, fresh vegetables, and savory …" at bounding box center [350, 239] width 91 height 31
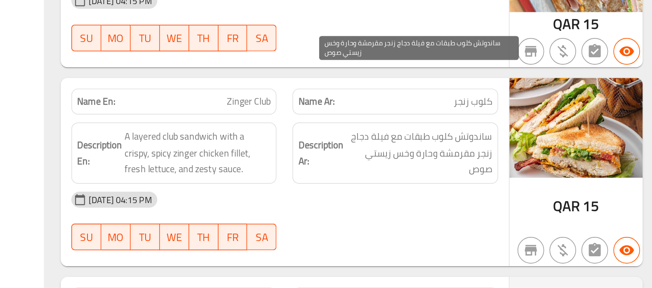
scroll to position [7661, 0]
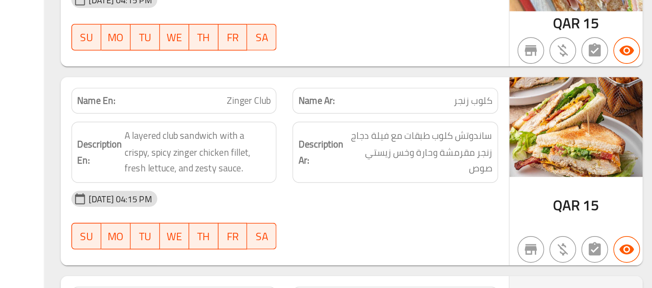
click at [499, 223] on div "[DATE] 04:15 PM SU MO TU WE TH FR SA" at bounding box center [404, 246] width 274 height 46
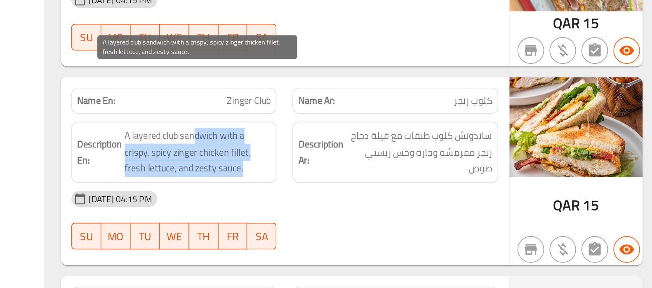
drag, startPoint x: 348, startPoint y: 160, endPoint x: 374, endPoint y: 179, distance: 32.2
click at [374, 189] on span "A layered club sandwich with a crispy, spicy zinger chicken fillet, fresh lettu…" at bounding box center [350, 204] width 91 height 31
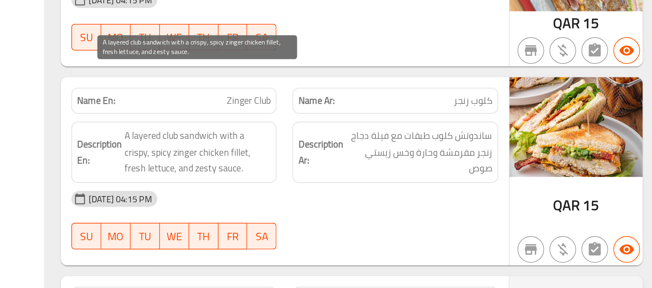
click at [374, 189] on span "A layered club sandwich with a crispy, spicy zinger chicken fillet, fresh lettu…" at bounding box center [350, 204] width 91 height 31
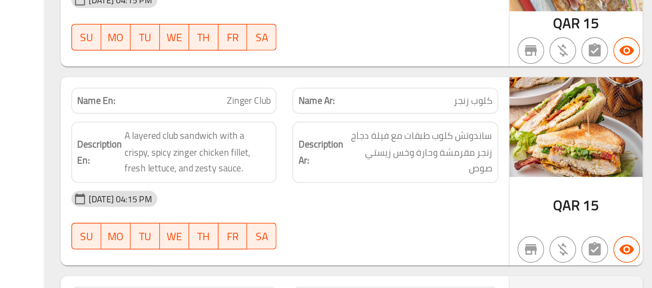
click at [393, 168] on span "Zinger Club" at bounding box center [381, 172] width 27 height 9
copy span "Zinger Club"
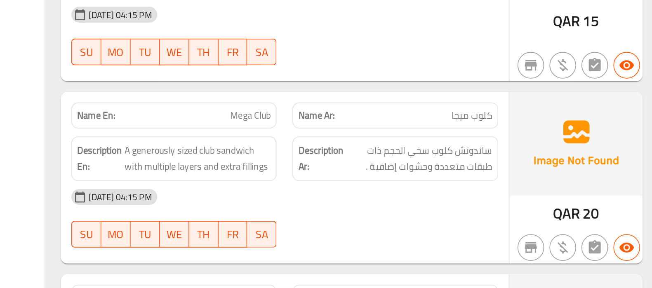
scroll to position [7776, 0]
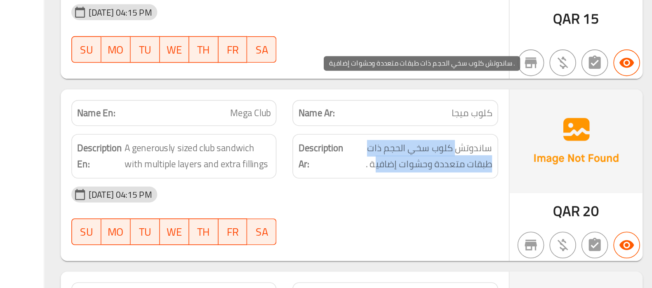
drag, startPoint x: 511, startPoint y: 163, endPoint x: 460, endPoint y: 174, distance: 51.8
click at [460, 196] on span "ساندوتش كلوب سخي الحجم ذات طبقات متعددة وحشوات إضافية ." at bounding box center [487, 206] width 91 height 20
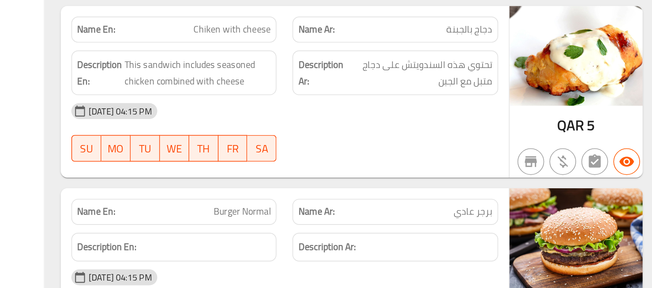
scroll to position [9334, 0]
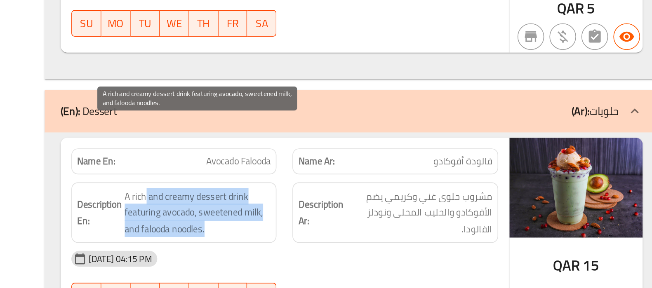
drag, startPoint x: 317, startPoint y: 191, endPoint x: 356, endPoint y: 207, distance: 42.7
click at [356, 226] on span "A rich and creamy dessert drink featuring avocado, sweetened milk, and falooda …" at bounding box center [350, 241] width 91 height 31
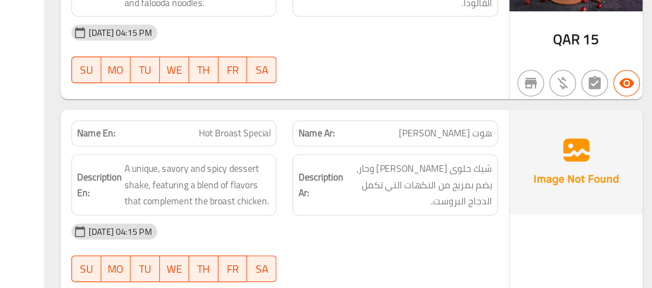
scroll to position [9474, 0]
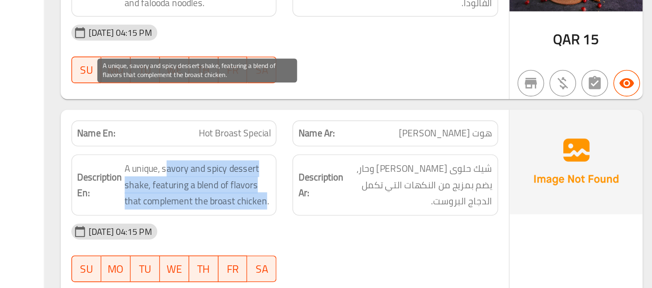
drag, startPoint x: 329, startPoint y: 170, endPoint x: 392, endPoint y: 195, distance: 67.2
click at [392, 209] on span "A unique, savory and spicy dessert shake, featuring a blend of flavors that com…" at bounding box center [350, 224] width 91 height 31
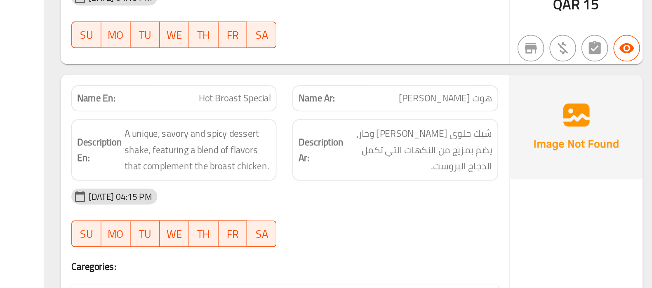
scroll to position [9562, 0]
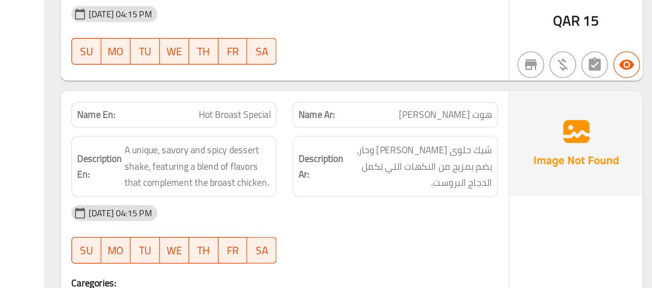
click at [391, 100] on span "Hot Broast Special" at bounding box center [373, 104] width 45 height 9
copy span "Hot Broast Special"
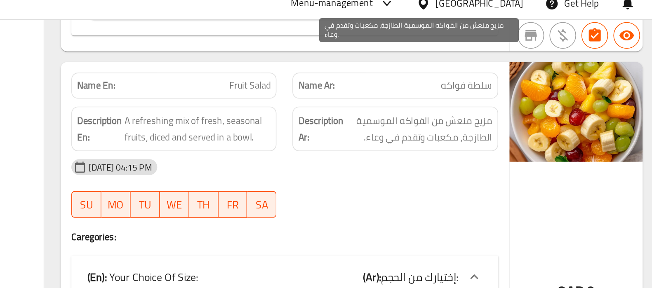
scroll to position [9860, 0]
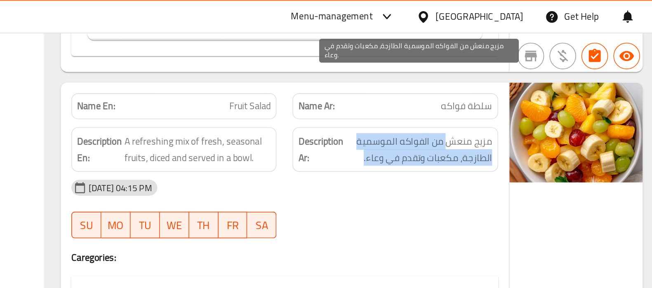
drag, startPoint x: 505, startPoint y: 47, endPoint x: 449, endPoint y: 54, distance: 55.7
click at [449, 82] on span "مزيج منعش من الفواكه الموسمية الطازجة، مكعبات وتقدم في وعاء." at bounding box center [487, 92] width 91 height 20
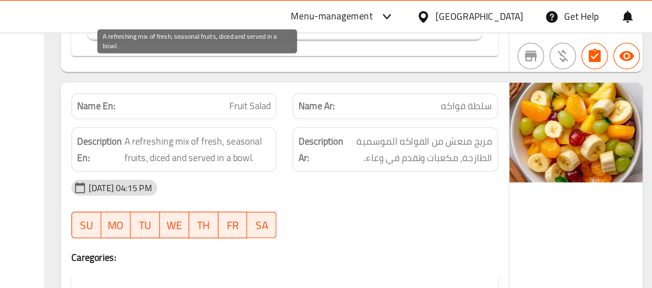
click at [373, 82] on span "A refreshing mix of fresh, seasonal fruits, diced and served in a bowl." at bounding box center [350, 92] width 91 height 20
copy span "bowl"
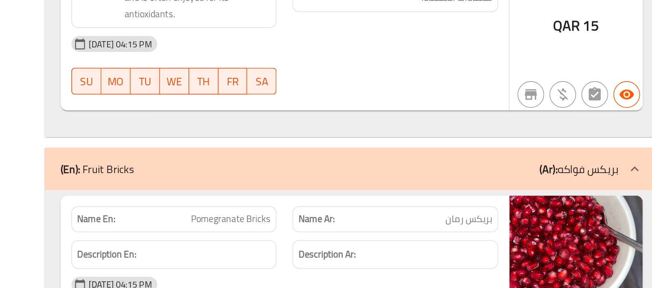
scroll to position [10751, 0]
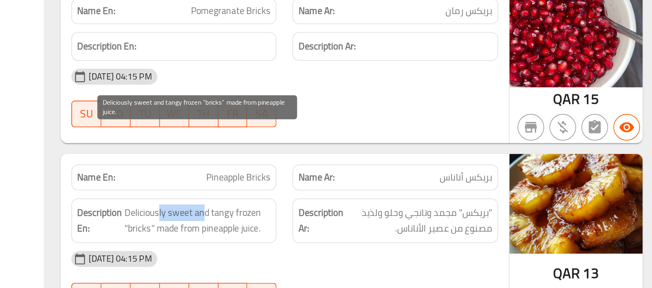
drag, startPoint x: 354, startPoint y: 189, endPoint x: 325, endPoint y: 193, distance: 29.2
click at [325, 236] on span "Deliciously sweet and tangy frozen "bricks" made from pineapple juice." at bounding box center [350, 246] width 91 height 20
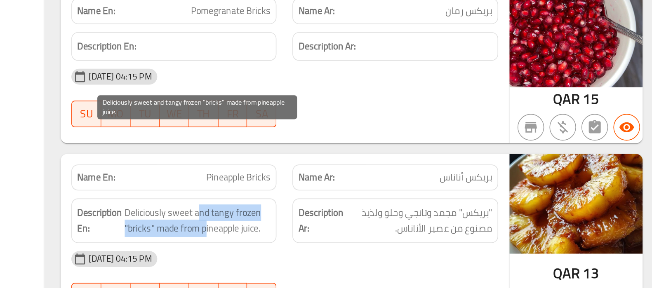
drag, startPoint x: 350, startPoint y: 196, endPoint x: 355, endPoint y: 202, distance: 8.5
click at [355, 236] on span "Deliciously sweet and tangy frozen "bricks" made from pineapple juice." at bounding box center [350, 246] width 91 height 20
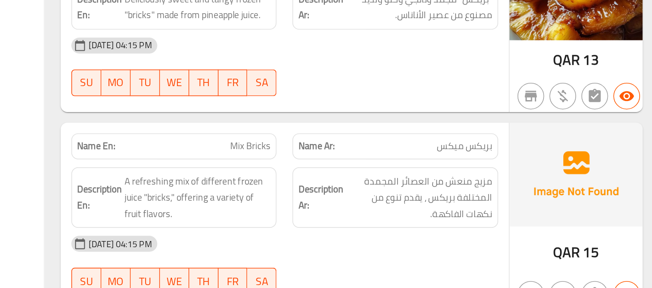
scroll to position [10884, 0]
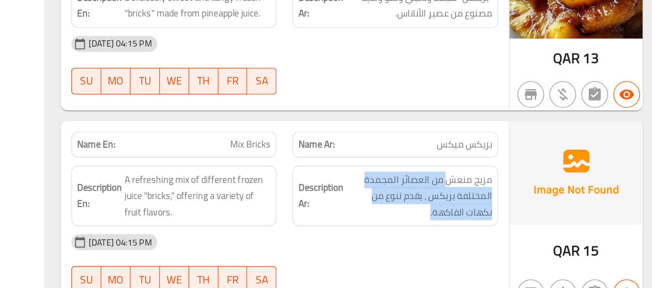
drag, startPoint x: 506, startPoint y: 173, endPoint x: 442, endPoint y: 199, distance: 68.8
click at [442, 212] on div "Description Ar: مزيج منعش من العصائر المجمدة المختلفة بريكس ، يقدم تنوع من نكها…" at bounding box center [472, 231] width 127 height 38
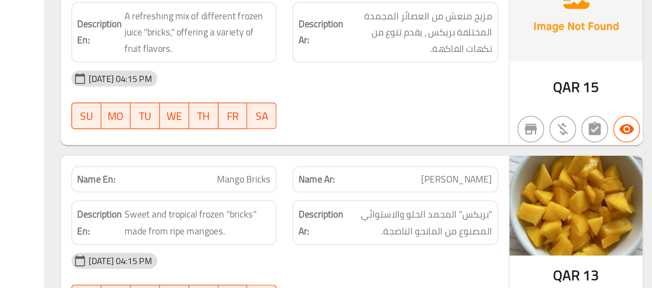
scroll to position [10986, 0]
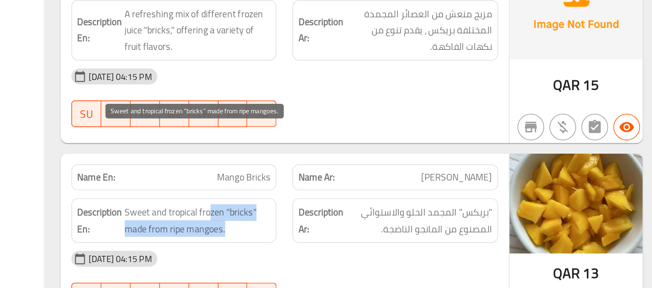
drag, startPoint x: 356, startPoint y: 193, endPoint x: 367, endPoint y: 205, distance: 16.4
click at [367, 236] on span "Sweet and tropical frozen "bricks" made from ripe mangoes." at bounding box center [350, 246] width 91 height 20
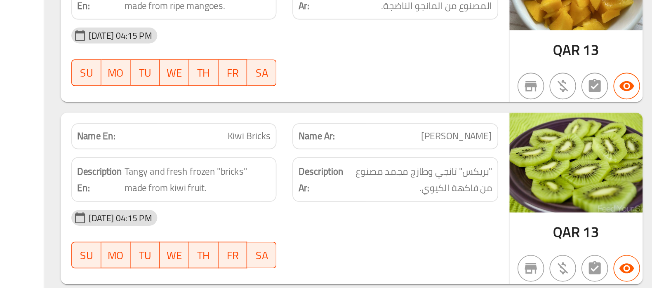
scroll to position [11128, 0]
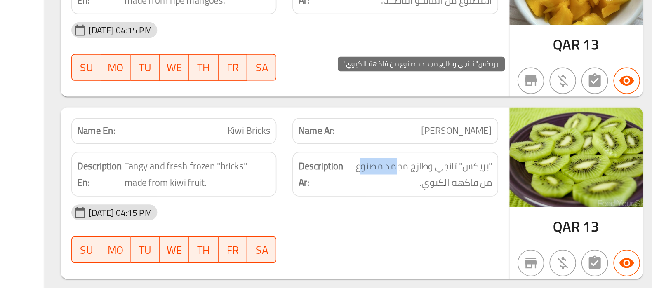
drag, startPoint x: 474, startPoint y: 168, endPoint x: 449, endPoint y: 166, distance: 24.9
click at [449, 207] on span ""بريكس" تانجي وطازج مجمد مصنوع من فاكهة الكيوي." at bounding box center [487, 217] width 91 height 20
drag, startPoint x: 477, startPoint y: 166, endPoint x: 471, endPoint y: 174, distance: 9.7
click at [471, 207] on span ""بريكس" تانجي وطازج مجمد مصنوع من فاكهة الكيوي." at bounding box center [487, 217] width 91 height 20
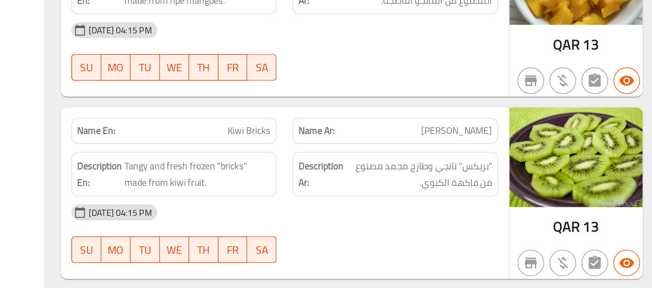
scroll to position [11565, 0]
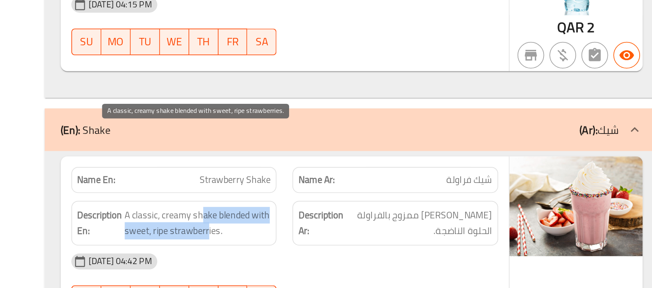
drag, startPoint x: 353, startPoint y: 191, endPoint x: 356, endPoint y: 201, distance: 11.2
click at [356, 238] on span "A classic, creamy shake blended with sweet, ripe strawberries." at bounding box center [350, 248] width 91 height 20
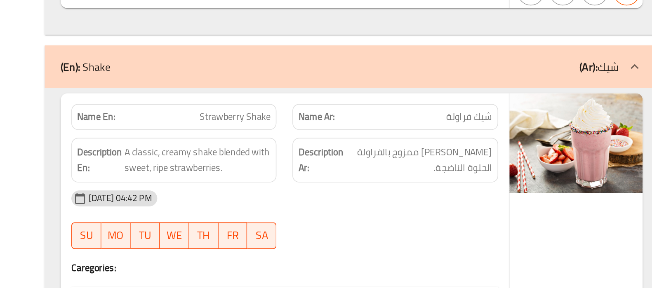
scroll to position [11414, 0]
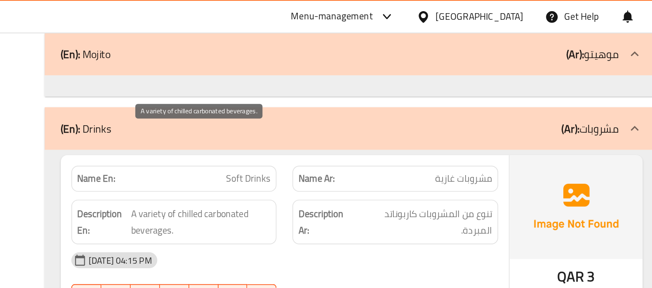
click at [340, 127] on span "A variety of chilled carbonated beverages." at bounding box center [352, 137] width 87 height 20
drag, startPoint x: 335, startPoint y: 85, endPoint x: 348, endPoint y: 87, distance: 13.4
click at [348, 127] on span "A variety of chilled carbonated beverages." at bounding box center [352, 137] width 87 height 20
click at [331, 127] on span "A variety of chilled carbonated beverages." at bounding box center [352, 137] width 87 height 20
drag, startPoint x: 331, startPoint y: 93, endPoint x: 353, endPoint y: 80, distance: 25.7
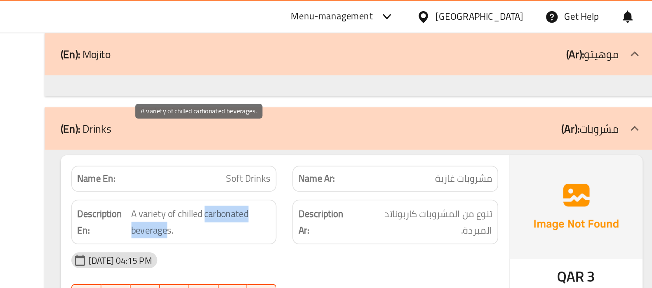
click at [353, 127] on span "A variety of chilled carbonated beverages." at bounding box center [352, 137] width 87 height 20
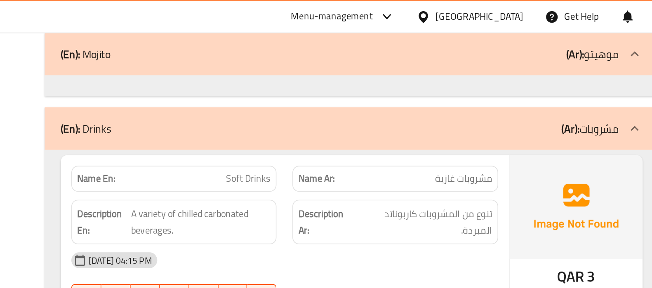
click at [388, 106] on span "Soft Drinks" at bounding box center [381, 110] width 28 height 9
copy span "Soft Drinks"
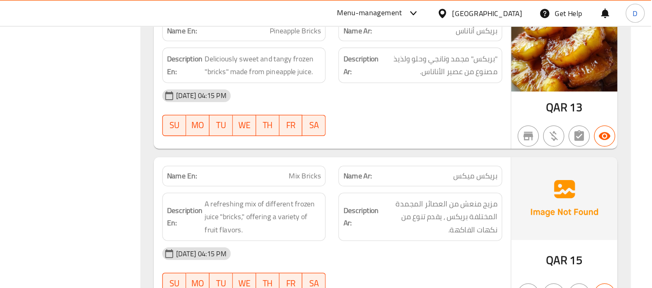
scroll to position [155, 0]
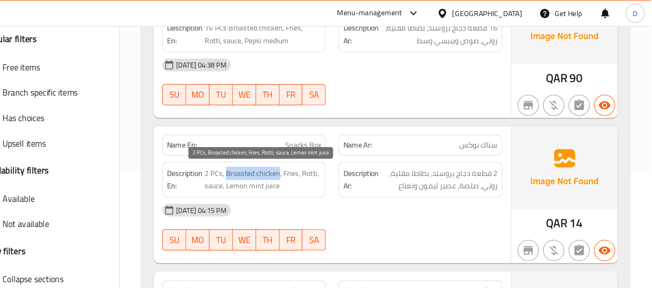
drag, startPoint x: 361, startPoint y: 136, endPoint x: 322, endPoint y: 136, distance: 39.2
click at [322, 136] on span "2 PCs, Broasted chicken, Fries, Rotti, sauce, Lemon mint juice" at bounding box center [350, 140] width 91 height 20
copy span "Broasted chicken"
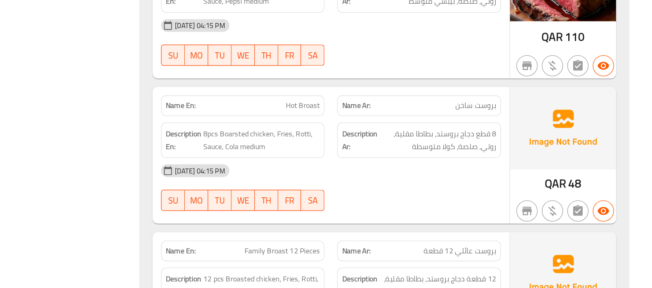
scroll to position [462, 0]
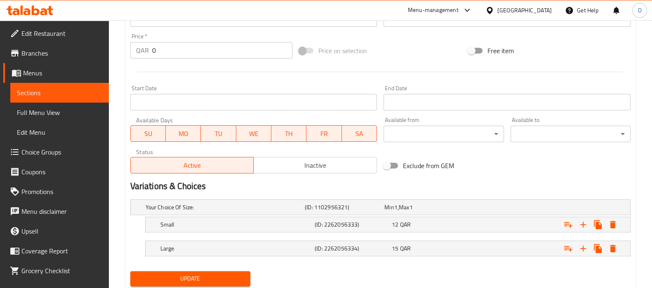
scroll to position [324, 0]
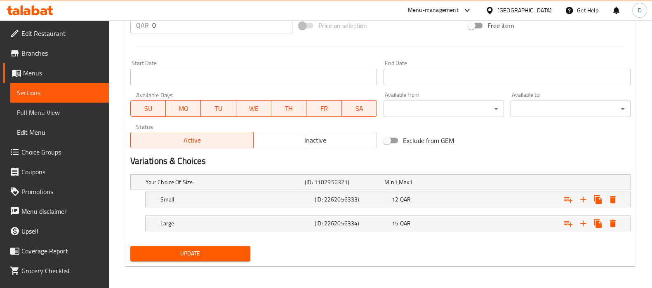
type textarea "مزيج منعش من الفواكه الموسمية الطازجة، مكعبات وتقدم في جاط."
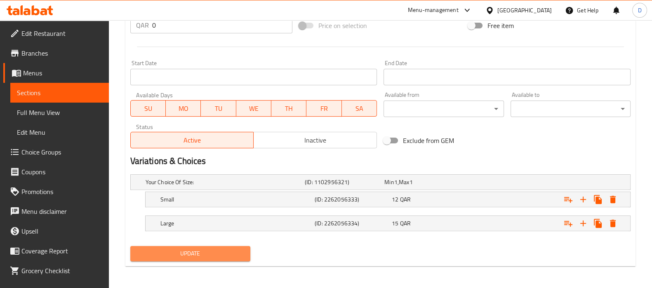
click at [221, 251] on span "Update" at bounding box center [190, 254] width 107 height 10
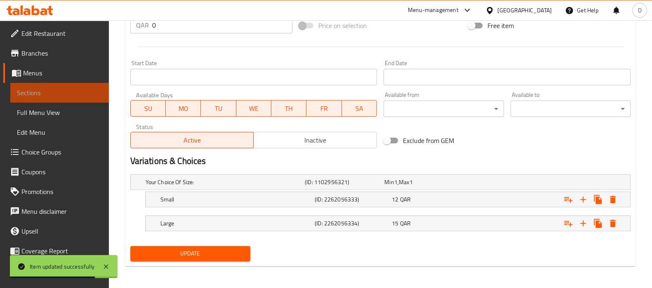
click at [73, 92] on span "Sections" at bounding box center [59, 93] width 85 height 10
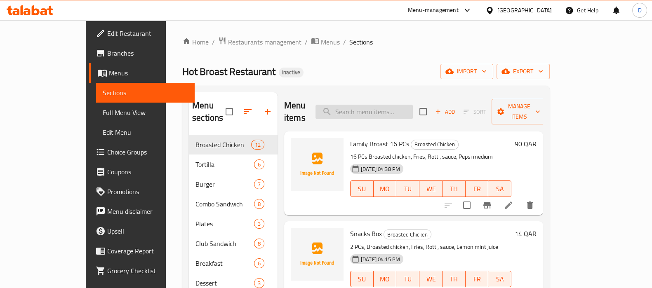
click at [413, 106] on input "search" at bounding box center [363, 112] width 97 height 14
paste input "Soft Drinks"
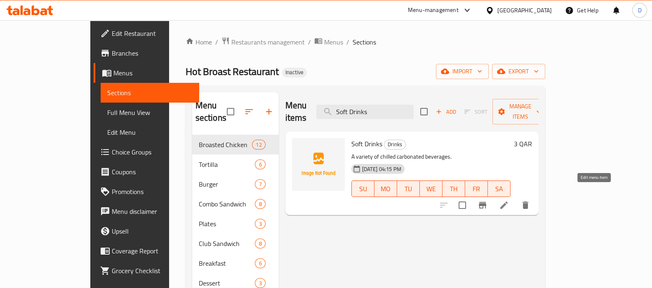
type input "Soft Drinks"
click at [509, 200] on icon at bounding box center [504, 205] width 10 height 10
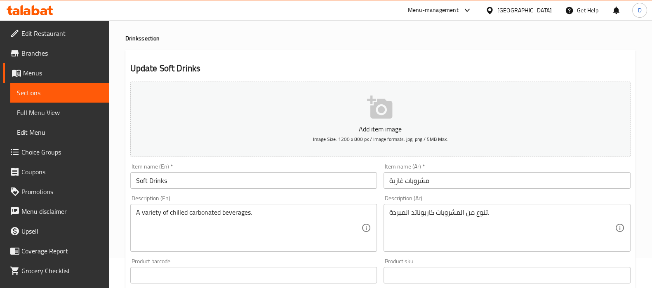
scroll to position [31, 0]
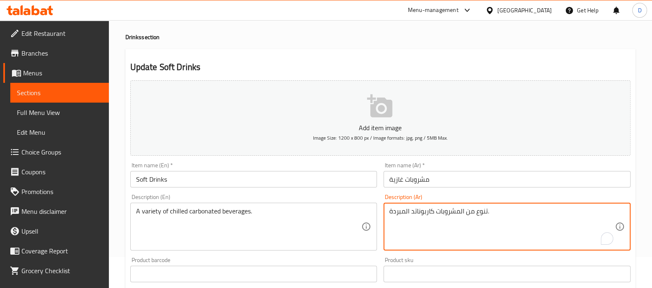
click at [424, 212] on textarea "تنوع من المشروبات كاربوناتد المبردة." at bounding box center [502, 226] width 226 height 39
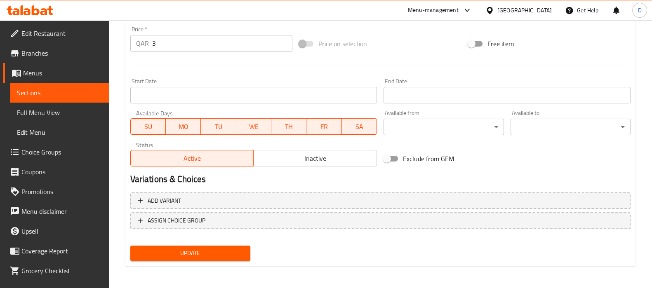
type textarea "تنوع من المشروبات المكربنة المبردة."
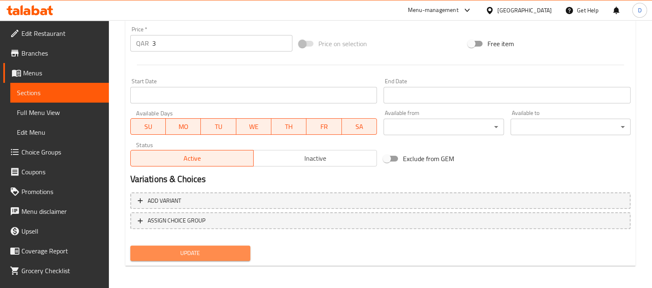
click at [221, 256] on span "Update" at bounding box center [190, 253] width 107 height 10
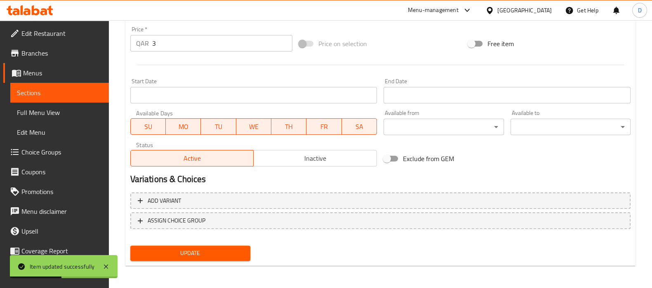
click at [87, 87] on link "Sections" at bounding box center [59, 93] width 99 height 20
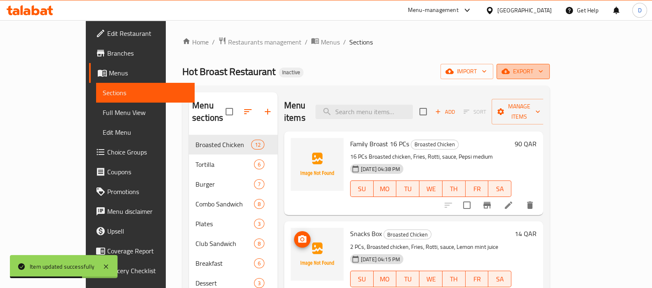
click at [510, 72] on icon "button" at bounding box center [505, 71] width 8 height 5
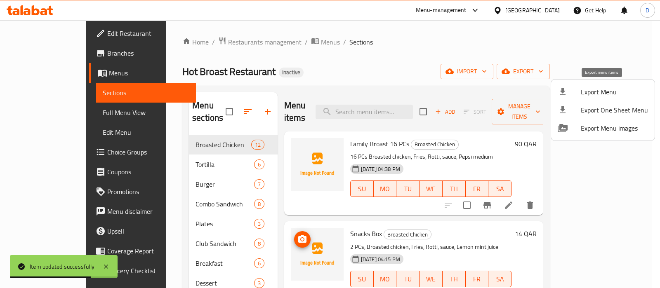
click at [589, 91] on span "Export Menu" at bounding box center [614, 92] width 67 height 10
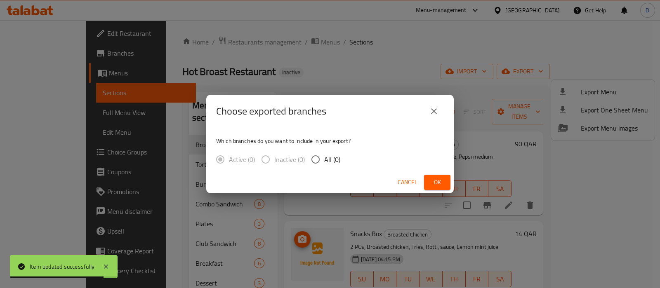
click at [327, 158] on span "All (0)" at bounding box center [332, 160] width 16 height 10
click at [324, 158] on input "All (0)" at bounding box center [315, 159] width 17 height 17
radio input "true"
click at [433, 184] on span "Ok" at bounding box center [437, 182] width 13 height 10
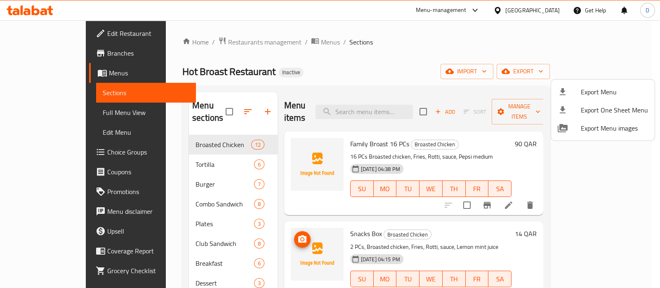
click at [371, 104] on div at bounding box center [330, 144] width 660 height 288
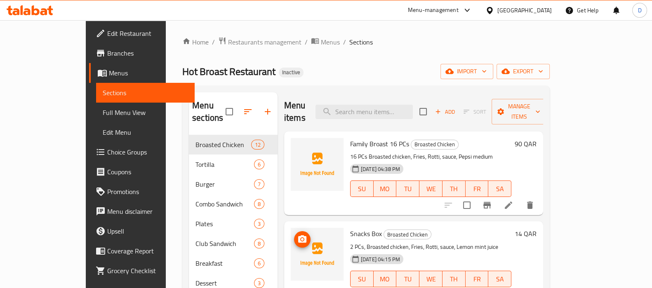
click at [371, 105] on input "search" at bounding box center [363, 112] width 97 height 14
paste input "Mix Bricks"
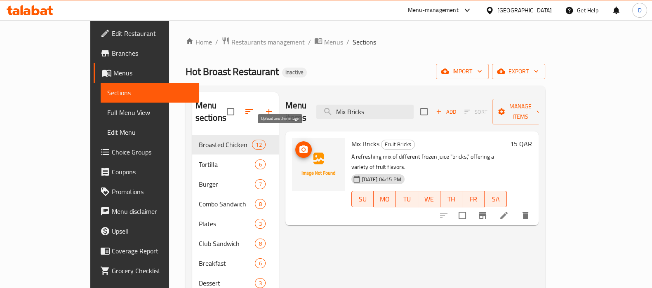
click at [299, 145] on icon "upload picture" at bounding box center [304, 150] width 10 height 10
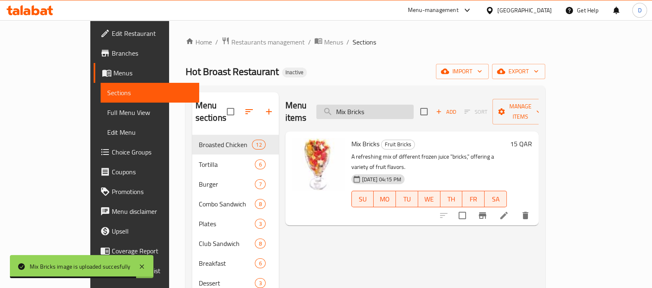
click at [384, 106] on input "Mix Bricks" at bounding box center [364, 112] width 97 height 14
paste input "Soft Drin"
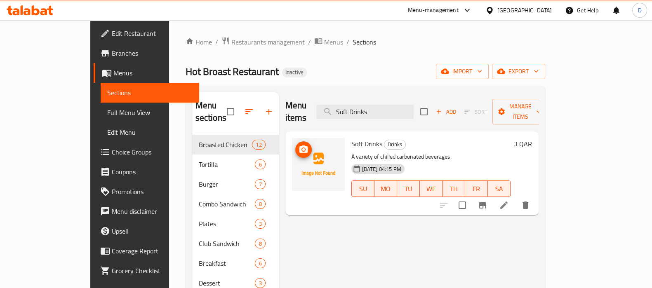
click at [292, 138] on img at bounding box center [318, 164] width 53 height 53
click at [299, 145] on icon "upload picture" at bounding box center [304, 150] width 10 height 10
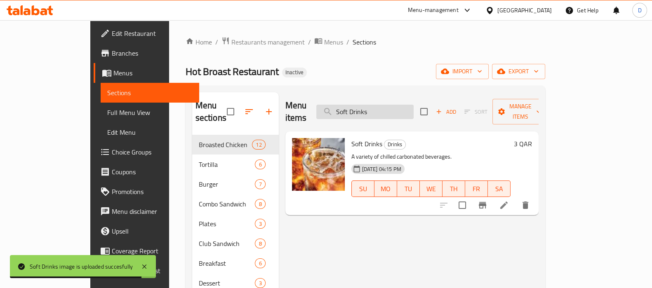
click at [384, 109] on input "Soft Drinks" at bounding box center [364, 112] width 97 height 14
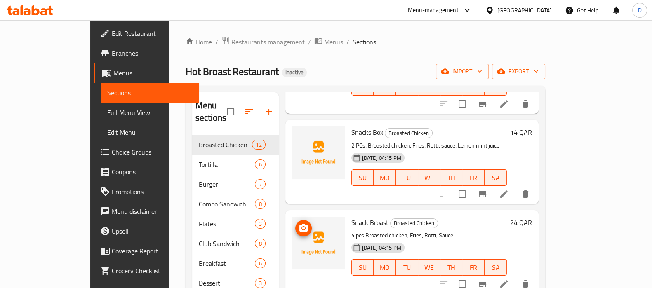
scroll to position [101, 0]
click at [351, 127] on span "Snacks Box" at bounding box center [367, 133] width 32 height 12
copy h6 "Snacks Box"
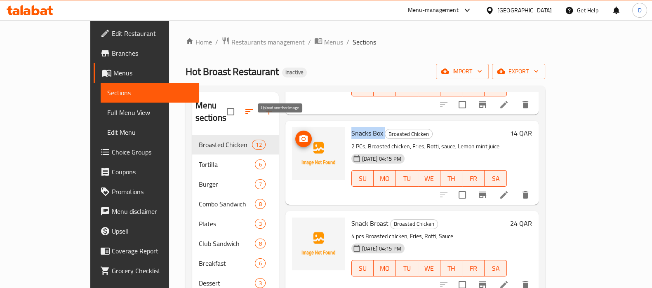
click at [299, 134] on icon "upload picture" at bounding box center [304, 139] width 10 height 10
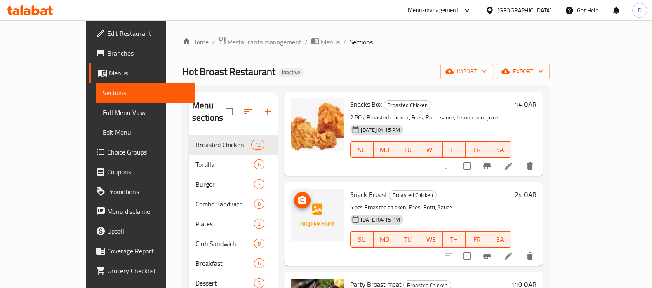
scroll to position [130, 0]
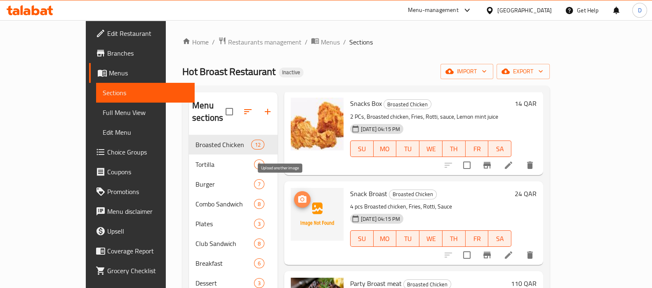
click at [301, 198] on circle "upload picture" at bounding box center [302, 199] width 2 height 2
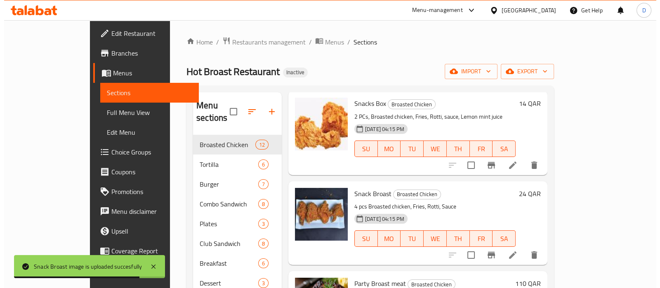
scroll to position [0, 0]
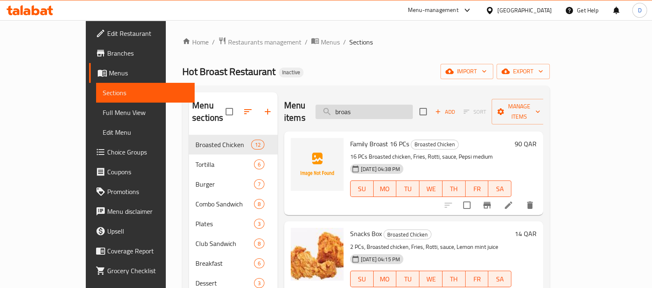
click at [373, 105] on input "broas" at bounding box center [363, 112] width 97 height 14
paste input "Hot Broast"
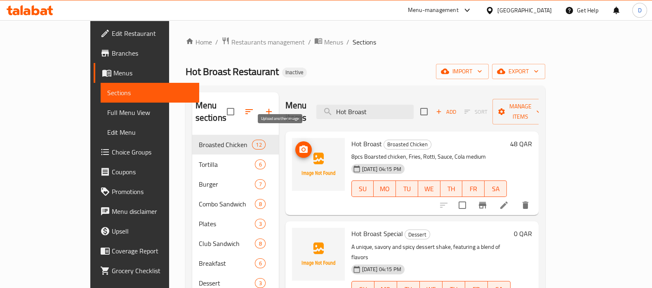
type input "Hot Broast"
click at [299, 145] on icon "upload picture" at bounding box center [304, 150] width 10 height 10
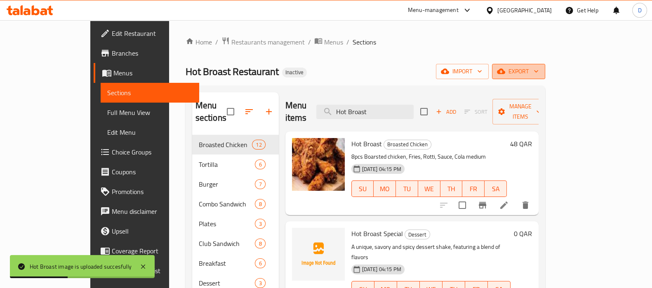
click at [539, 68] on span "export" at bounding box center [519, 71] width 40 height 10
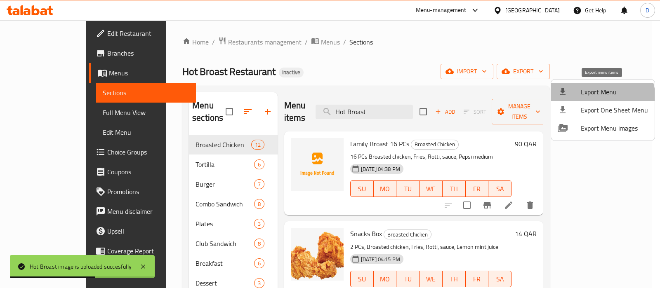
click at [596, 99] on li "Export Menu" at bounding box center [603, 92] width 104 height 18
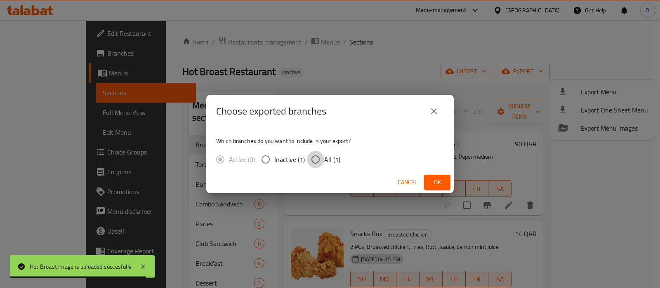
click at [321, 162] on input "All (1)" at bounding box center [315, 159] width 17 height 17
radio input "true"
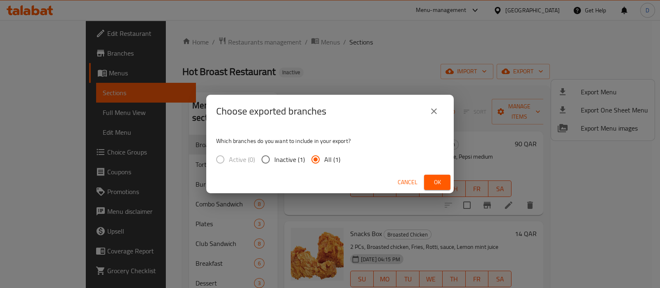
click at [438, 180] on span "Ok" at bounding box center [437, 182] width 13 height 10
